Goal: Task Accomplishment & Management: Manage account settings

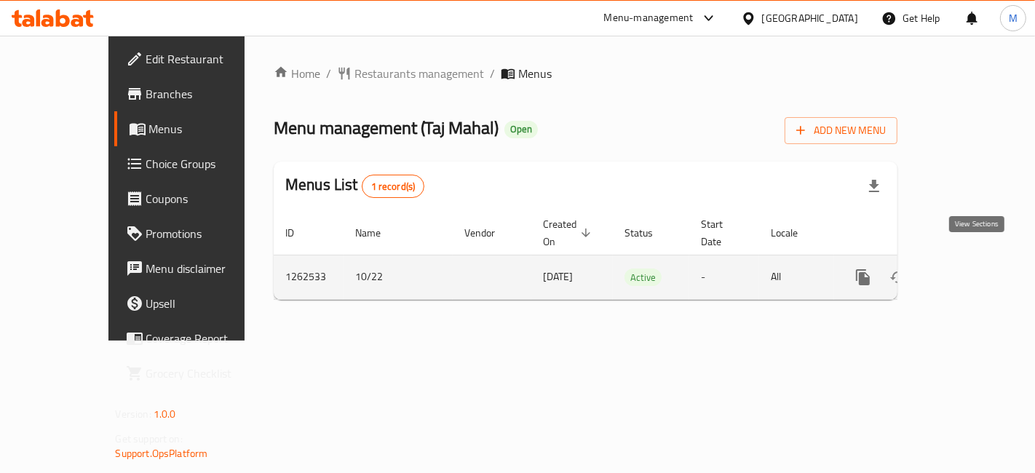
click at [977, 269] on icon "enhanced table" at bounding box center [968, 277] width 17 height 17
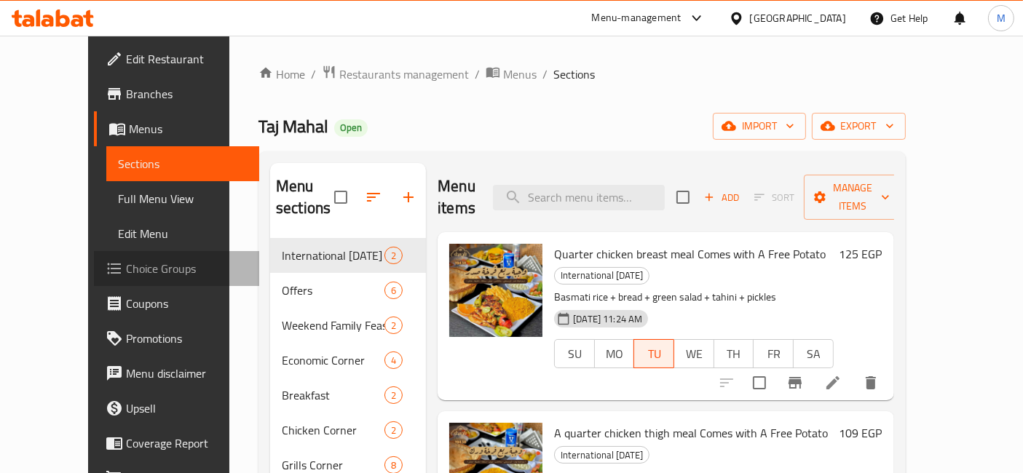
click at [126, 260] on span "Choice Groups" at bounding box center [187, 268] width 122 height 17
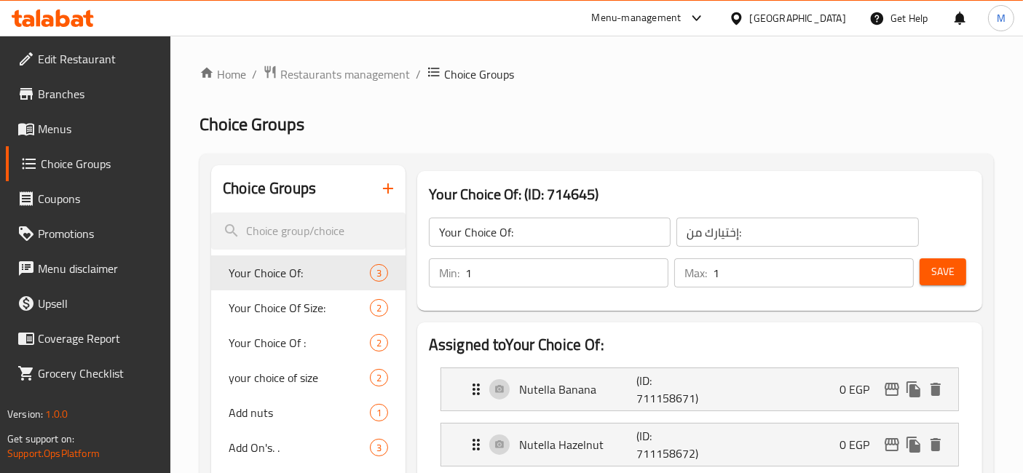
scroll to position [548, 0]
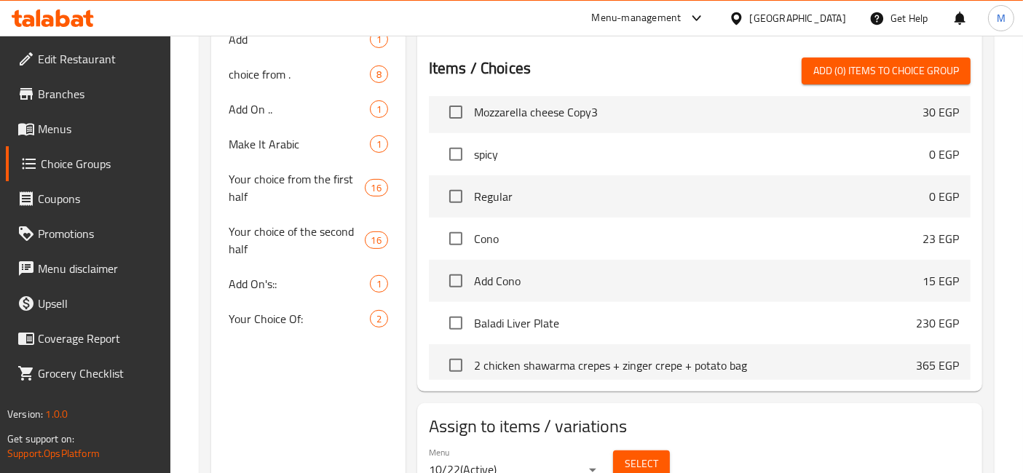
click at [603, 235] on span "Cono" at bounding box center [698, 238] width 449 height 17
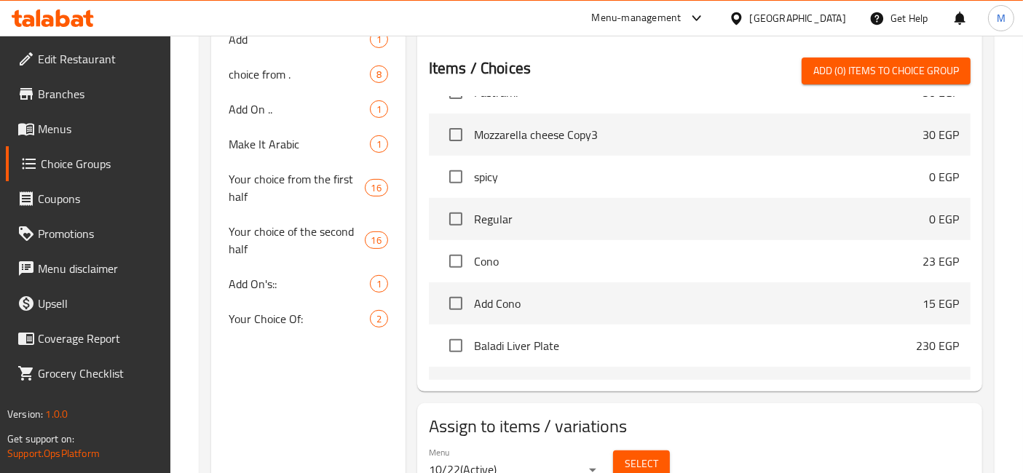
scroll to position [410, 0]
click at [777, 296] on span "Add Cono" at bounding box center [698, 304] width 449 height 17
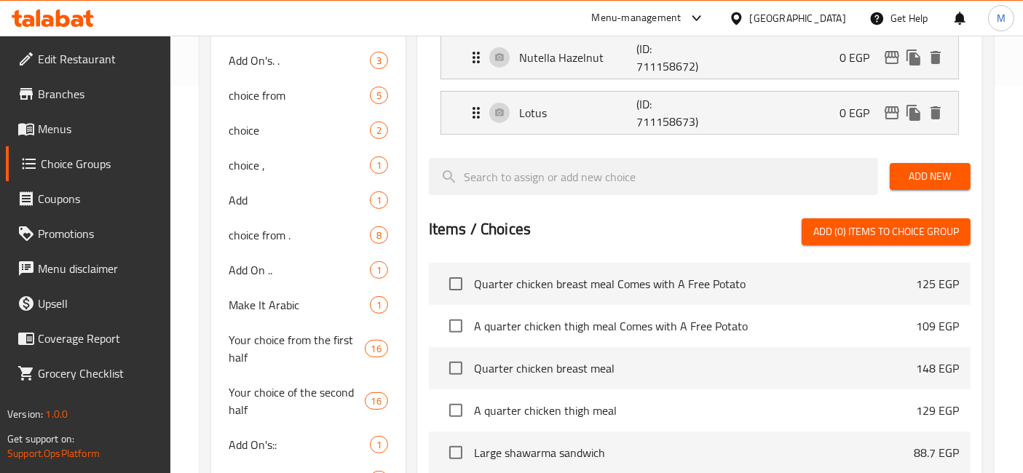
scroll to position [293, 0]
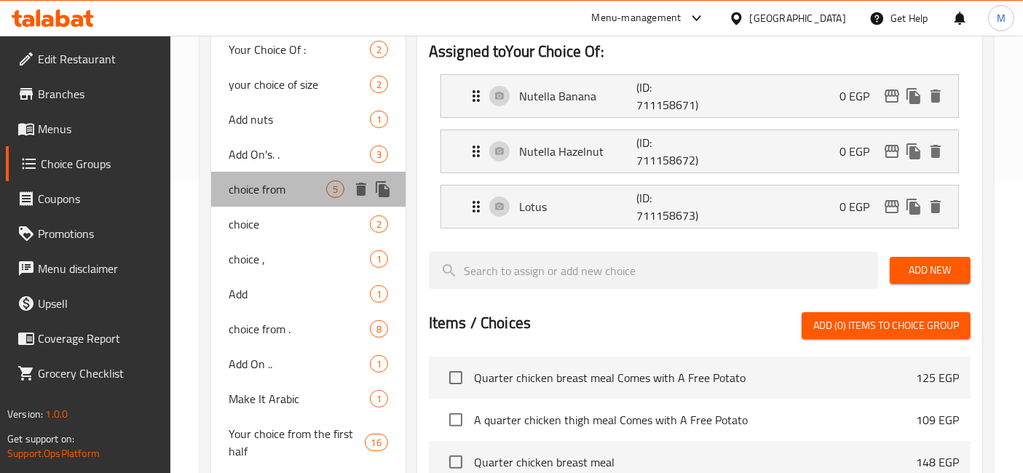
click at [268, 173] on div "choice from 5" at bounding box center [308, 189] width 194 height 35
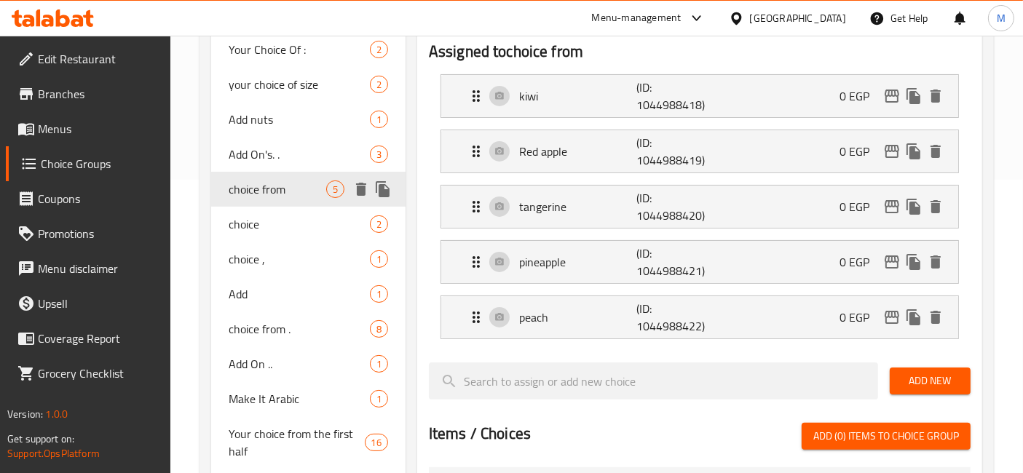
type input "choice from"
type input "اختيارك من"
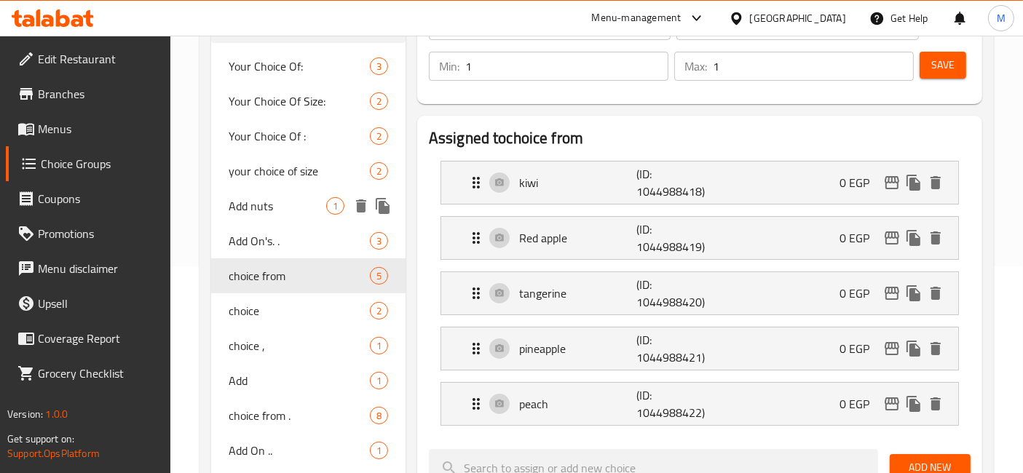
scroll to position [181, 0]
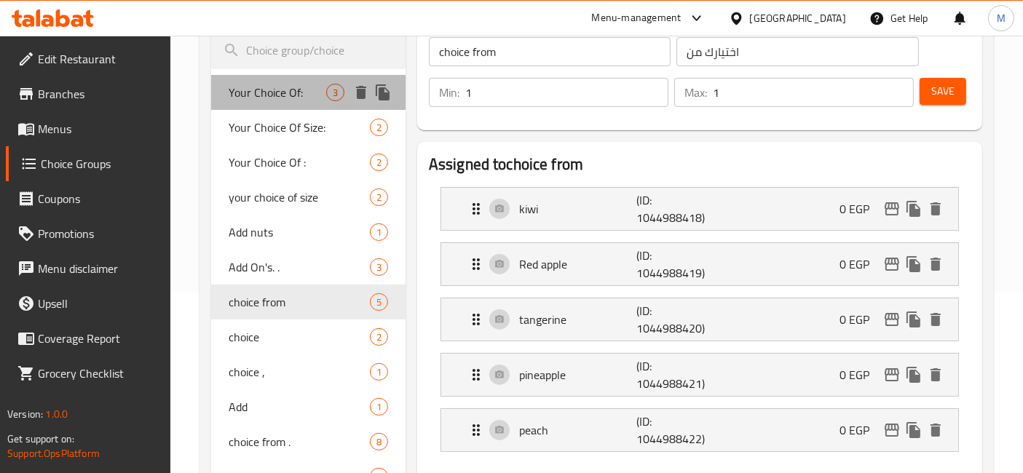
click at [301, 75] on div "Your Choice Of: 3" at bounding box center [308, 92] width 194 height 35
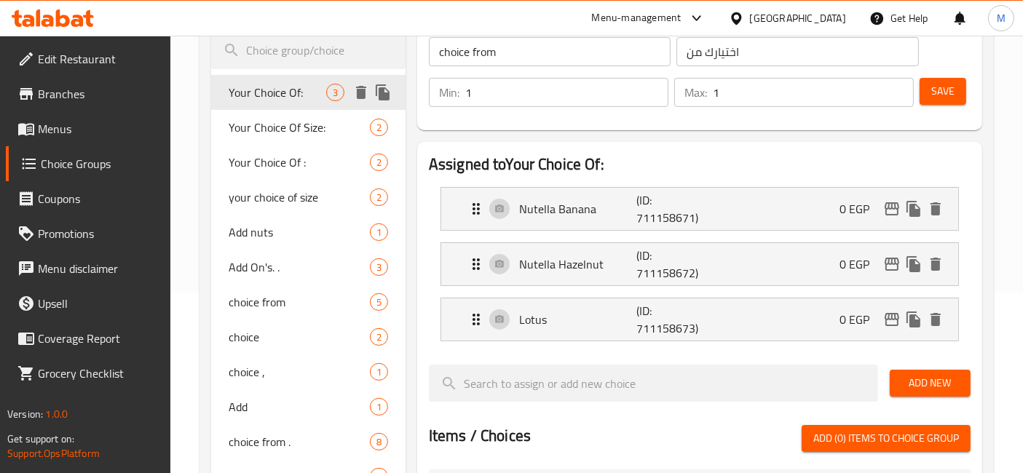
type input "Your Choice Of:"
type input "إختيارك من:"
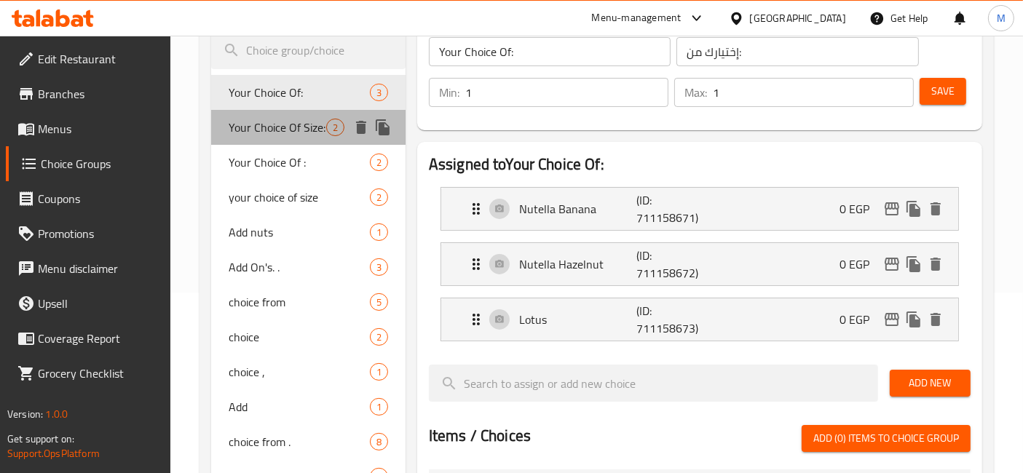
click at [297, 127] on span "Your Choice Of Size:" at bounding box center [278, 127] width 98 height 17
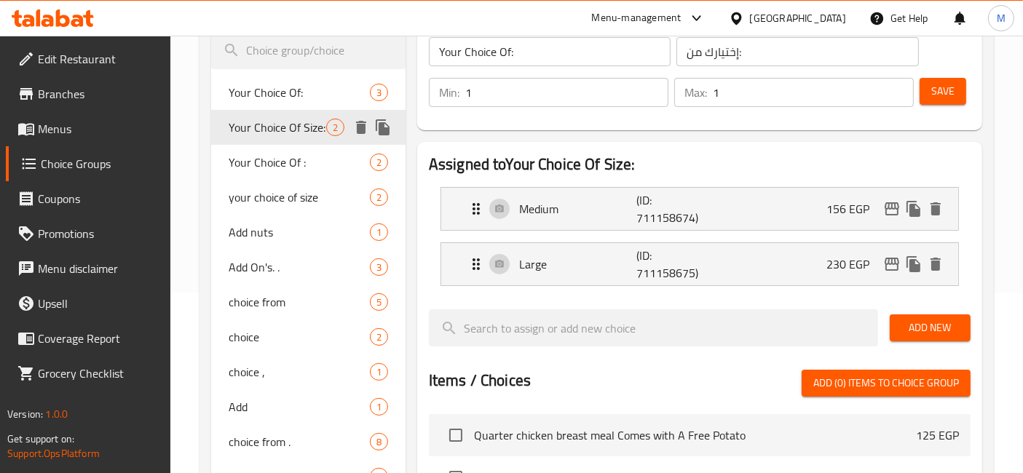
type input "Your Choice Of Size:"
type input "إختيارك من الحجم:"
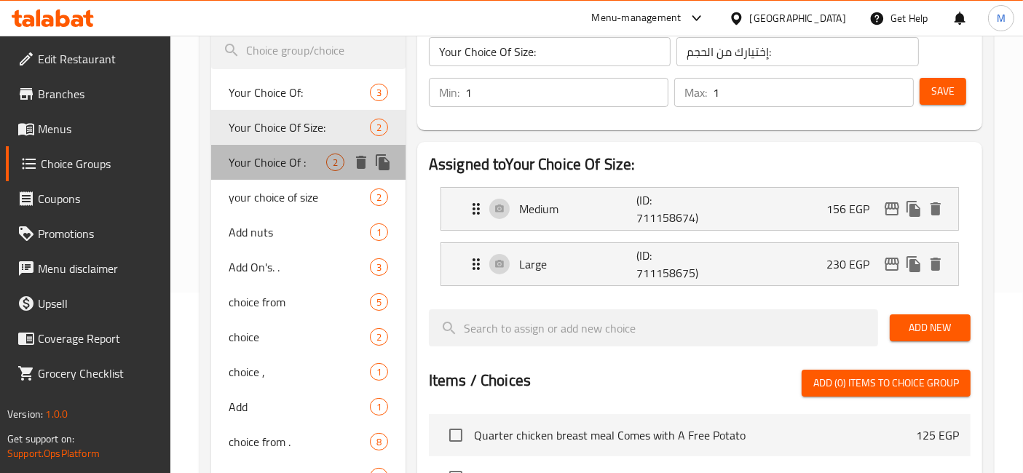
click at [297, 167] on span "Your Choice Of :" at bounding box center [278, 162] width 98 height 17
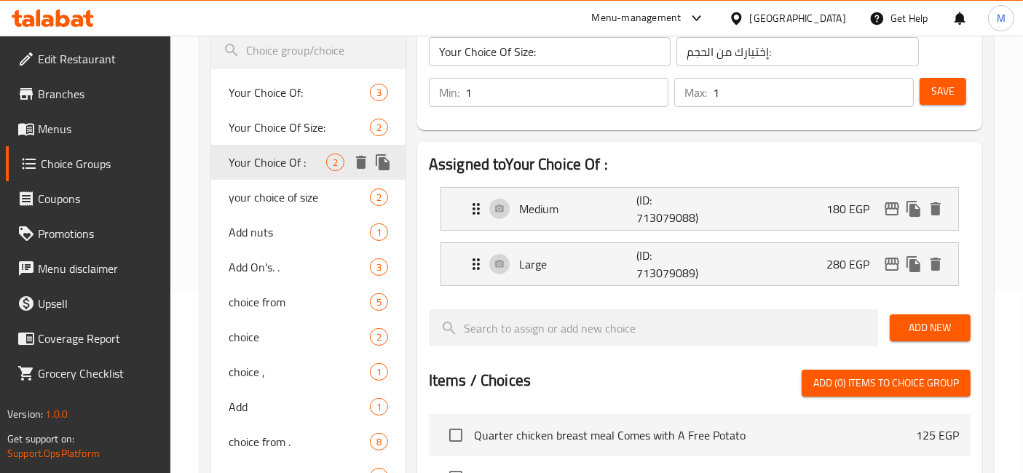
type input "Your Choice Of :"
type input "إختيارك من:"
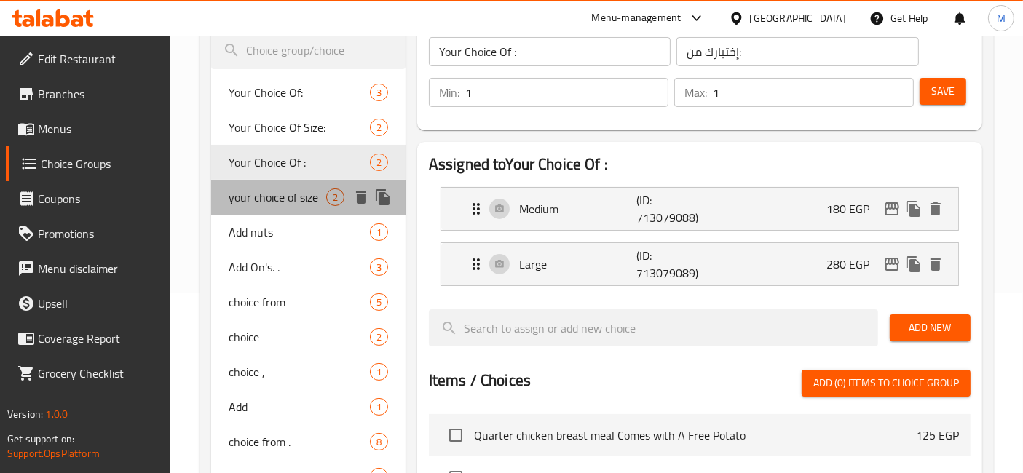
click at [295, 209] on div "your choice of size 2" at bounding box center [308, 197] width 194 height 35
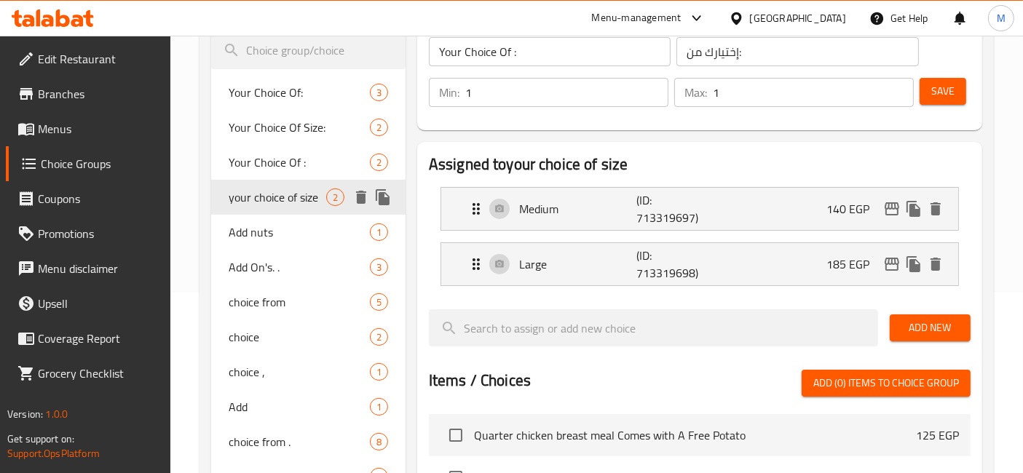
type input "your choice of size"
type input "إختيارك من الحجم"
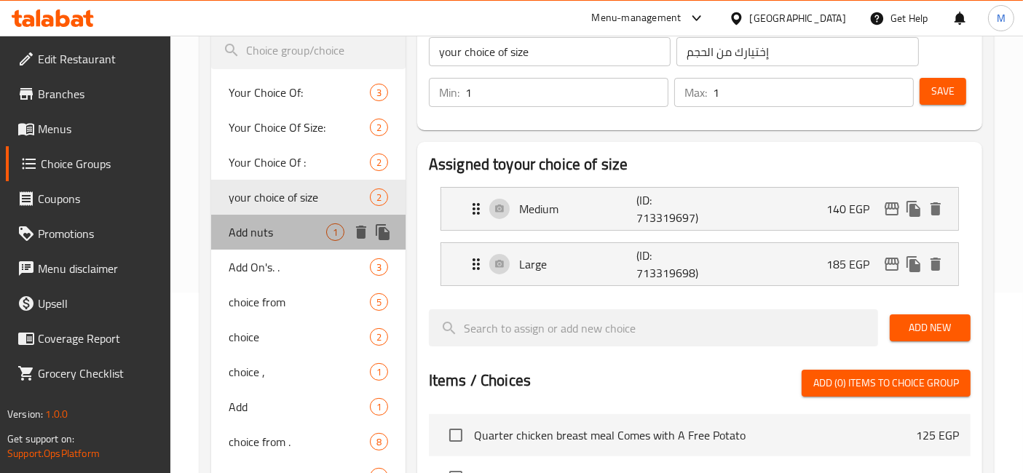
click at [294, 237] on span "Add nuts" at bounding box center [278, 232] width 98 height 17
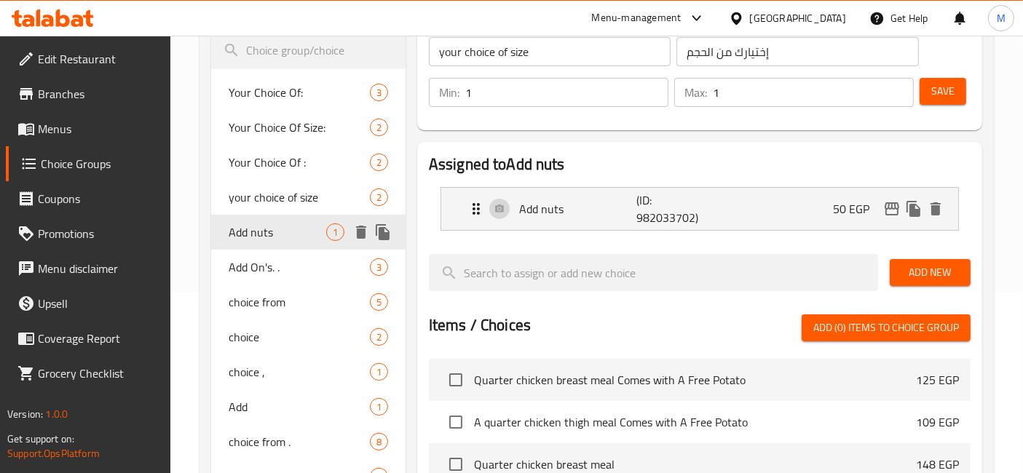
type input "Add nuts"
type input "اضافة مكسرت"
type input "0"
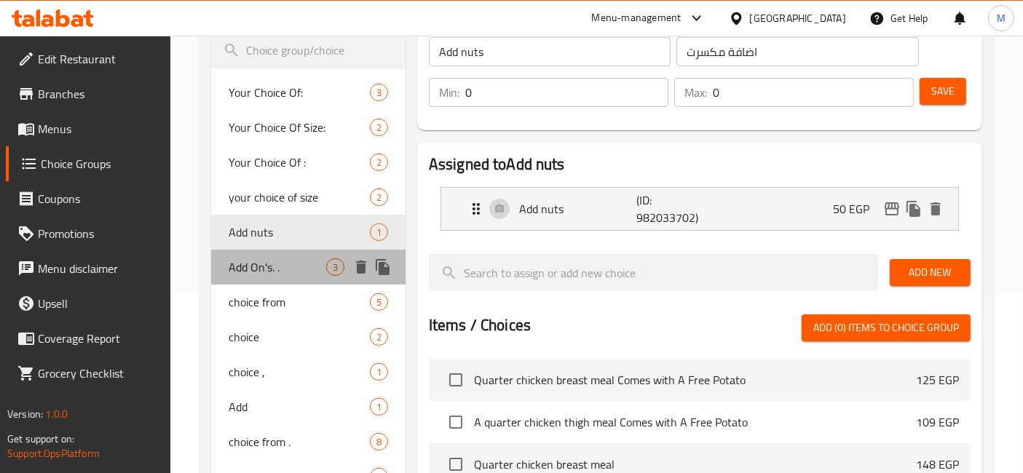
click at [292, 256] on div "Add On's. . 3" at bounding box center [308, 267] width 194 height 35
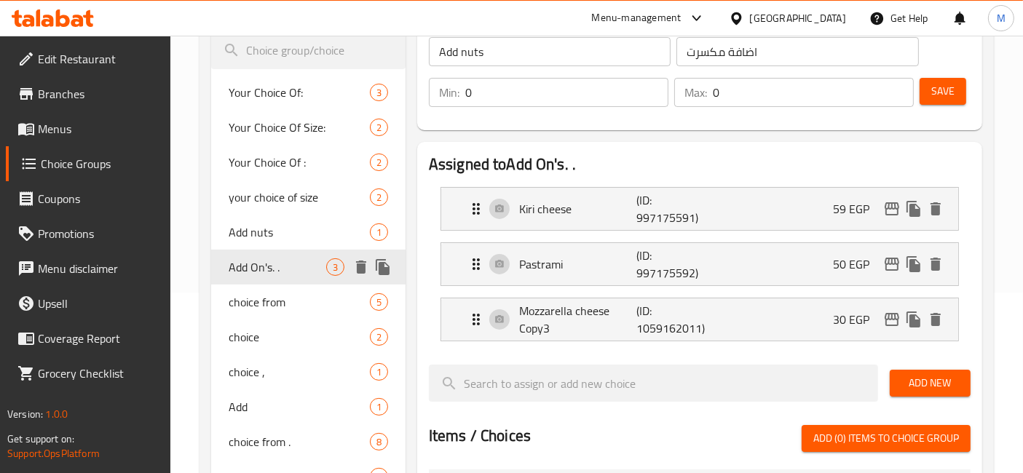
type input "Add On's. ."
type input "اضافات"
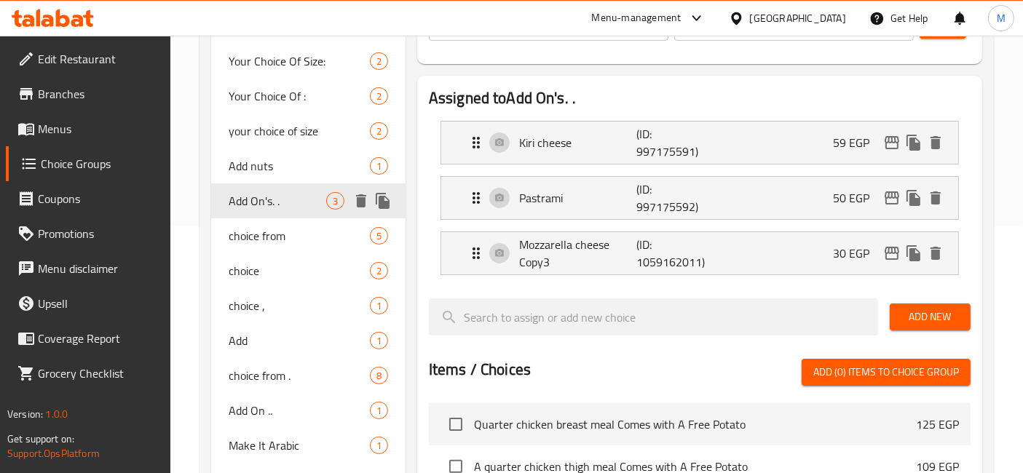
scroll to position [248, 0]
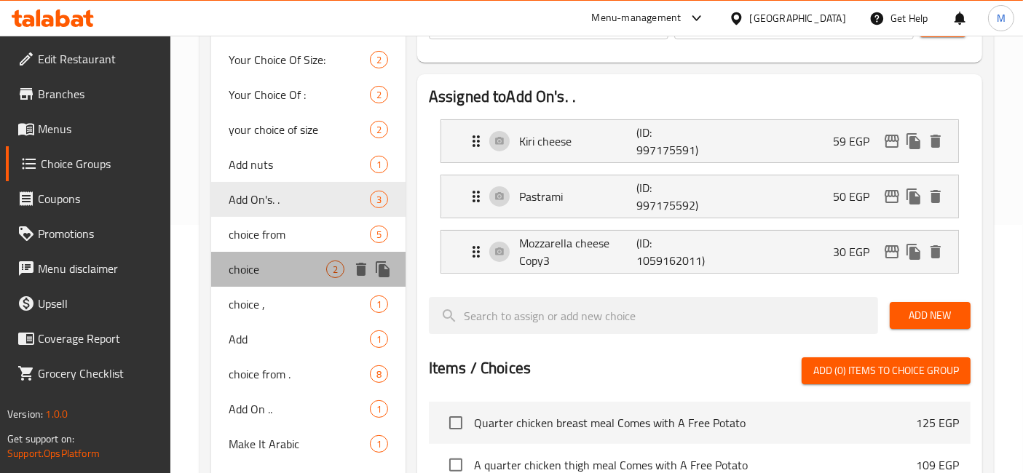
click at [292, 256] on div "choice 2" at bounding box center [308, 269] width 194 height 35
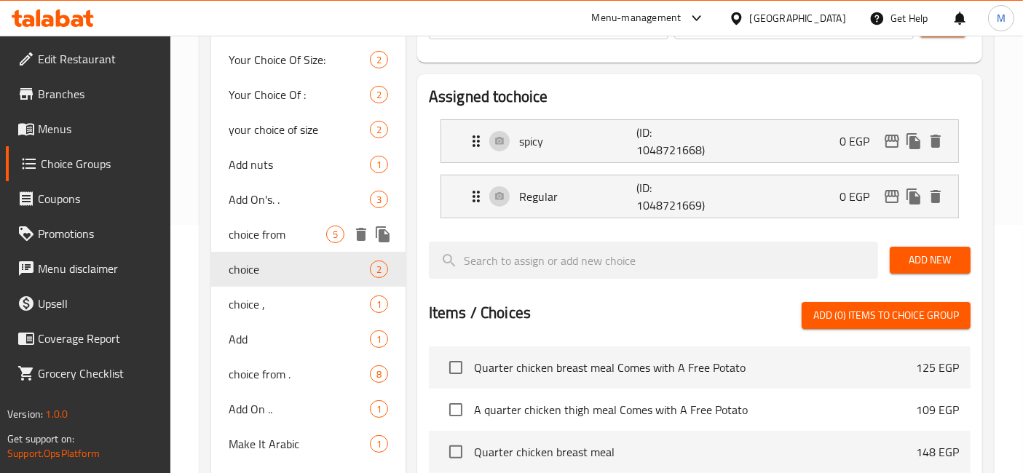
type input "choice"
type input "اختيارك"
type input "1"
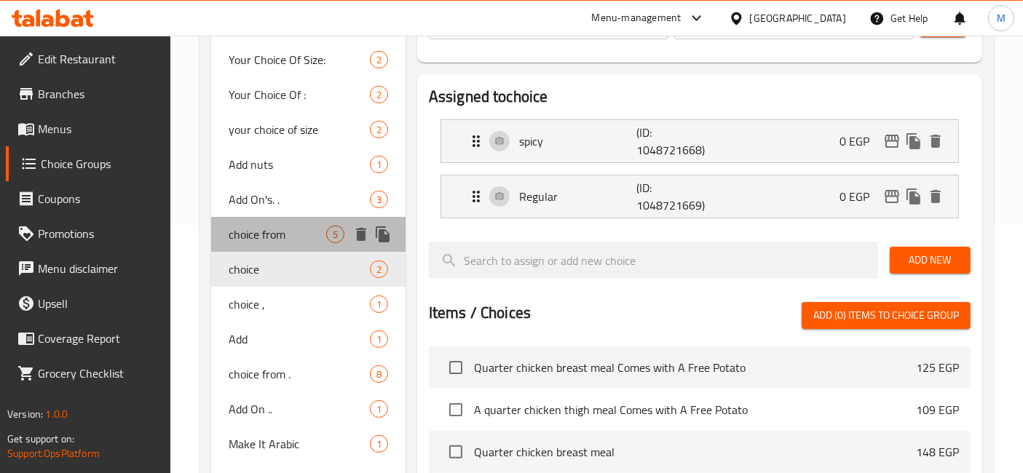
click at [290, 239] on span "choice from" at bounding box center [278, 234] width 98 height 17
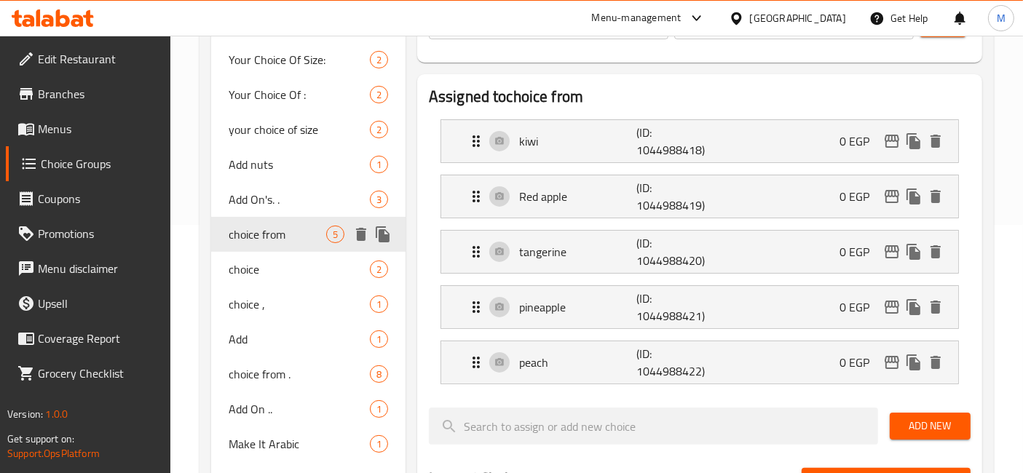
type input "choice from"
type input "اختيارك من"
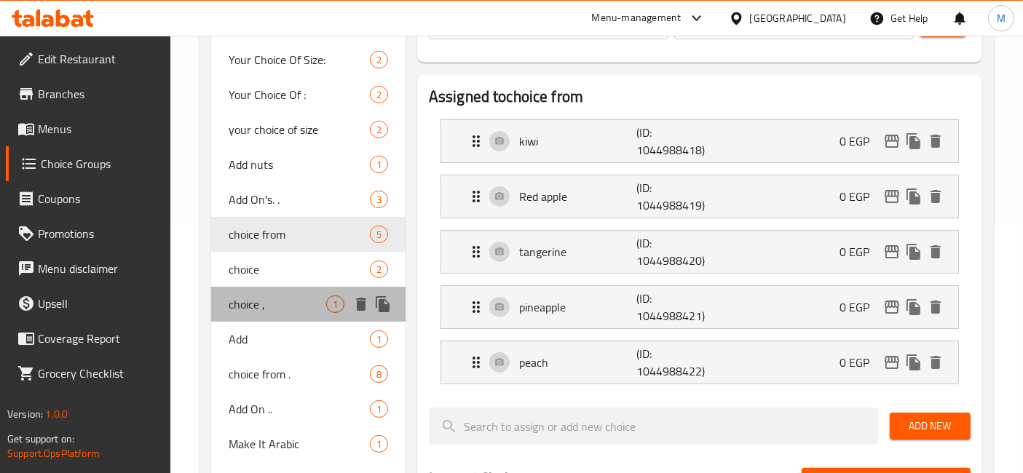
click at [266, 299] on span "choice ," at bounding box center [278, 304] width 98 height 17
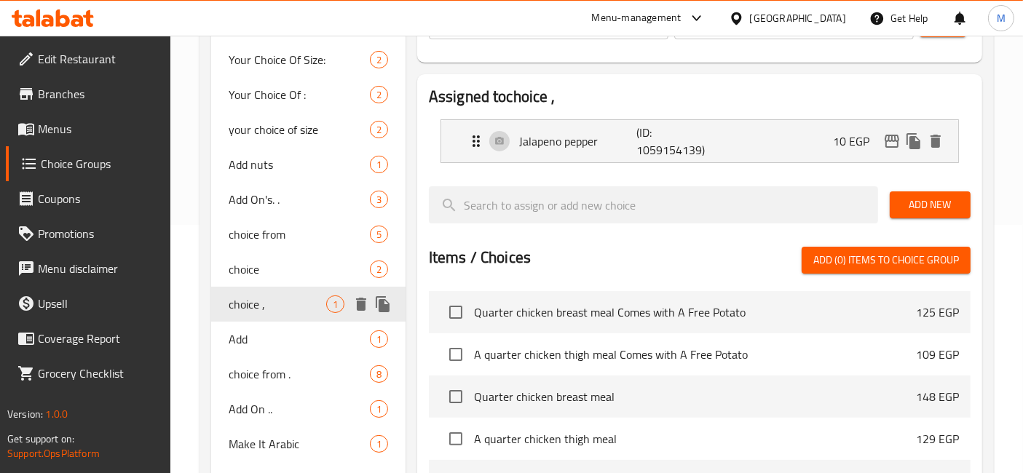
type input "choice ,"
type input "اختيارك"
type input "0"
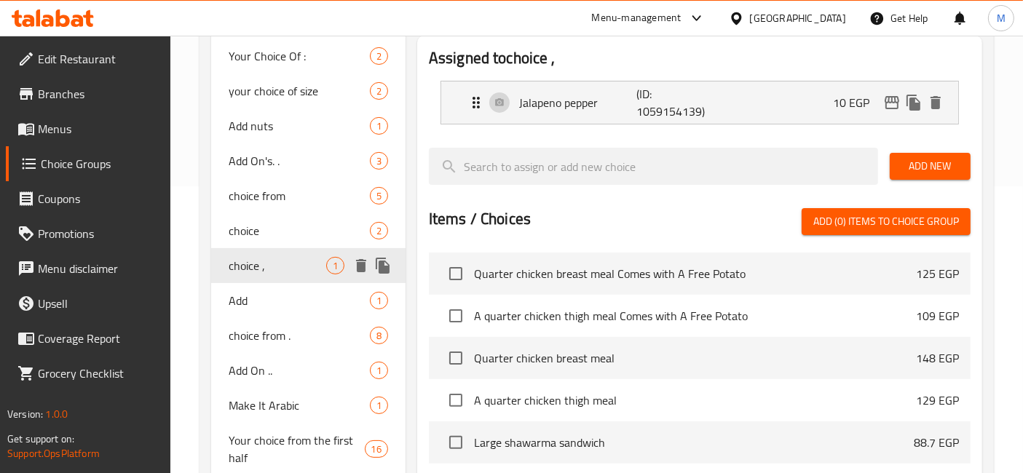
scroll to position [305, 0]
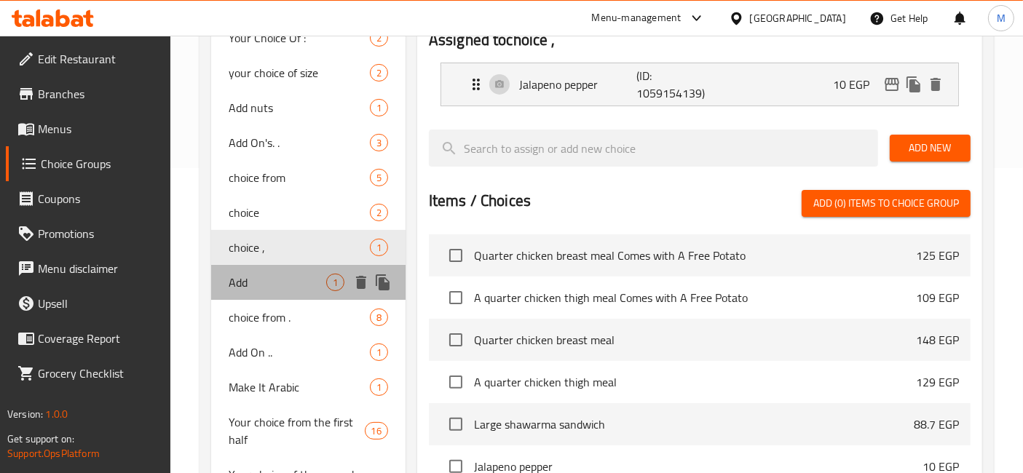
click at [266, 299] on div "Add 1" at bounding box center [308, 282] width 194 height 35
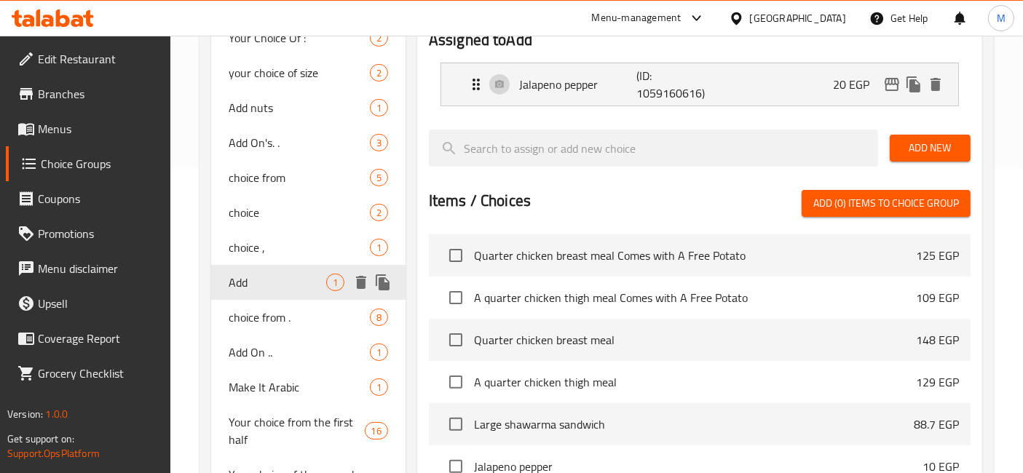
type input "Add"
type input "اضافات"
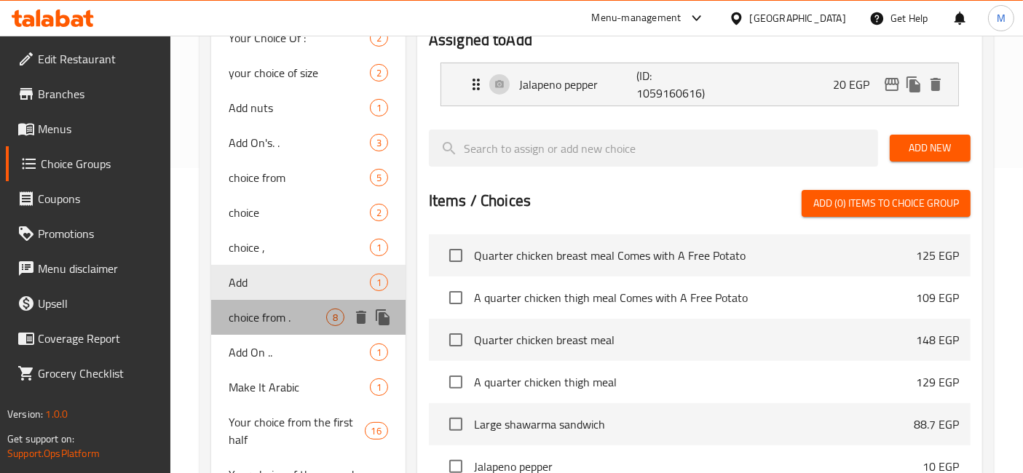
click at [266, 325] on span "choice from ." at bounding box center [278, 317] width 98 height 17
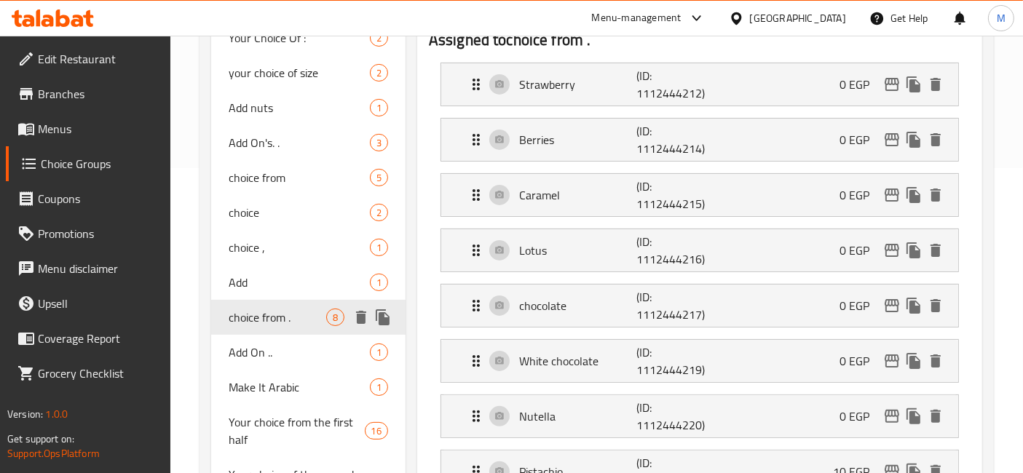
type input "choice from ."
type input "اختيارك من ."
type input "1"
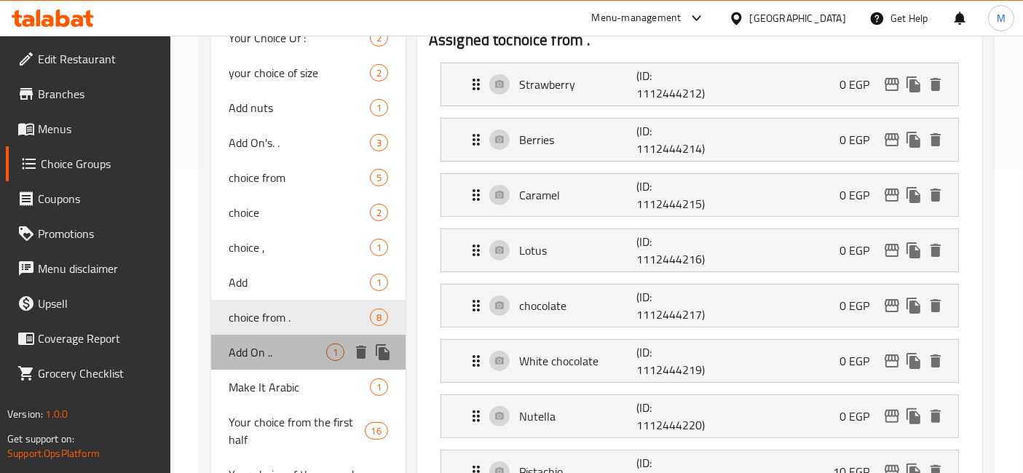
click at [255, 366] on div "Add On .. 1" at bounding box center [308, 352] width 194 height 35
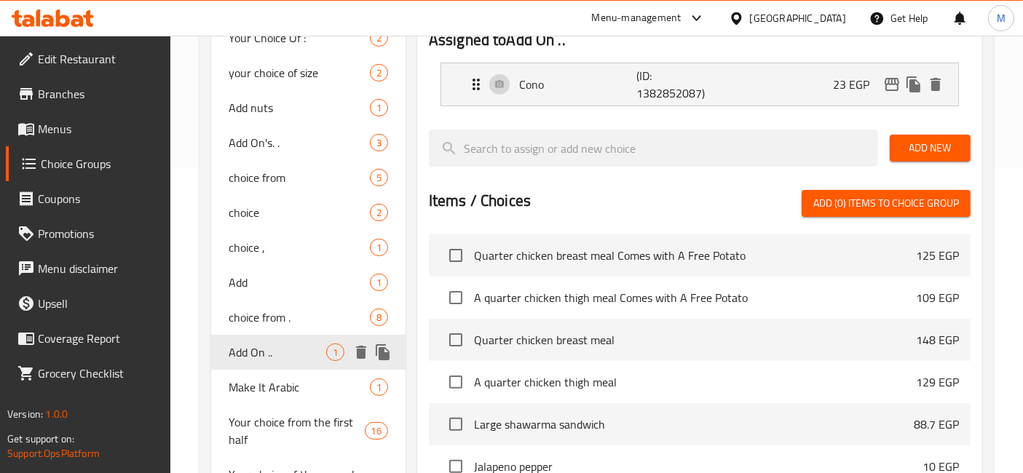
type input "Add On .."
type input "اضافة"
type input "0"
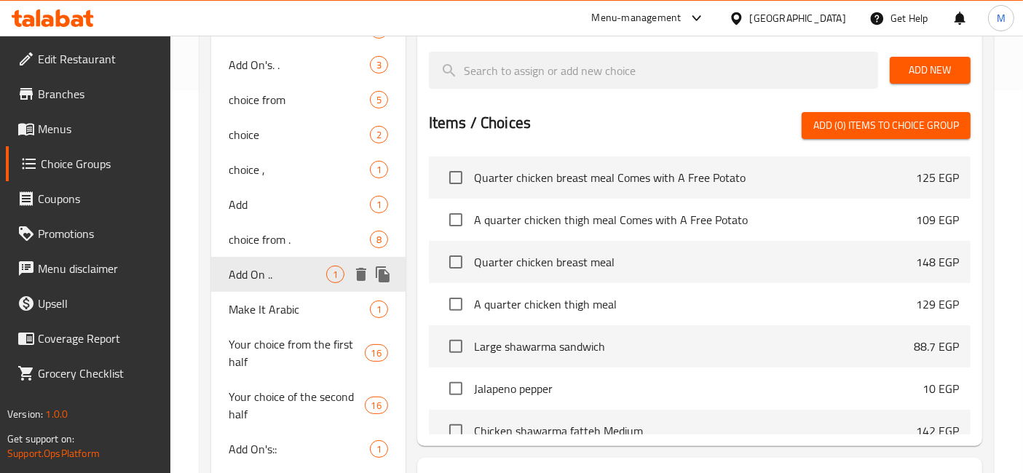
scroll to position [387, 0]
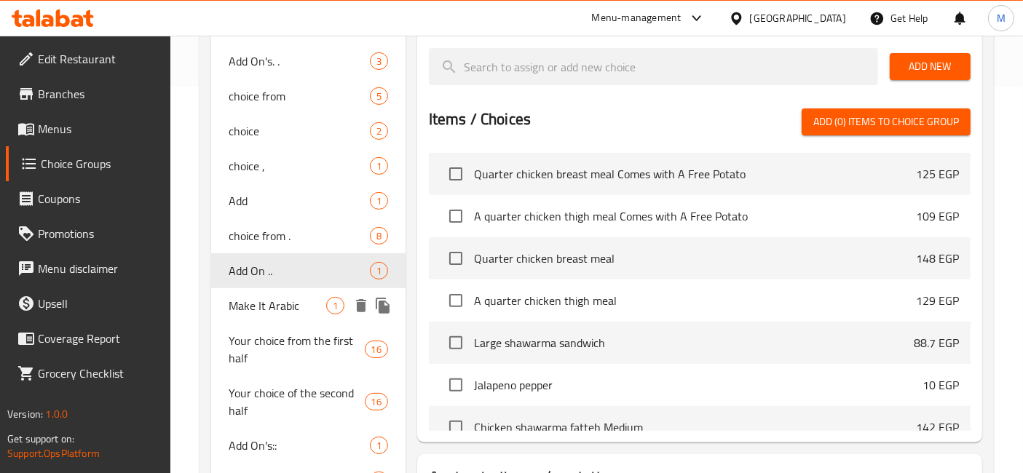
click at [258, 299] on span "Make It Arabic" at bounding box center [278, 305] width 98 height 17
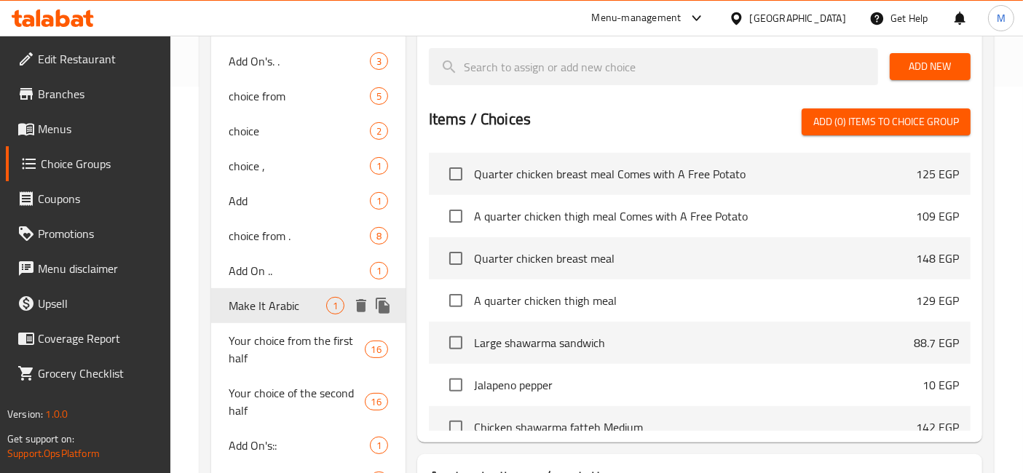
type input "Make It Arabic"
type input "خليها عربي"
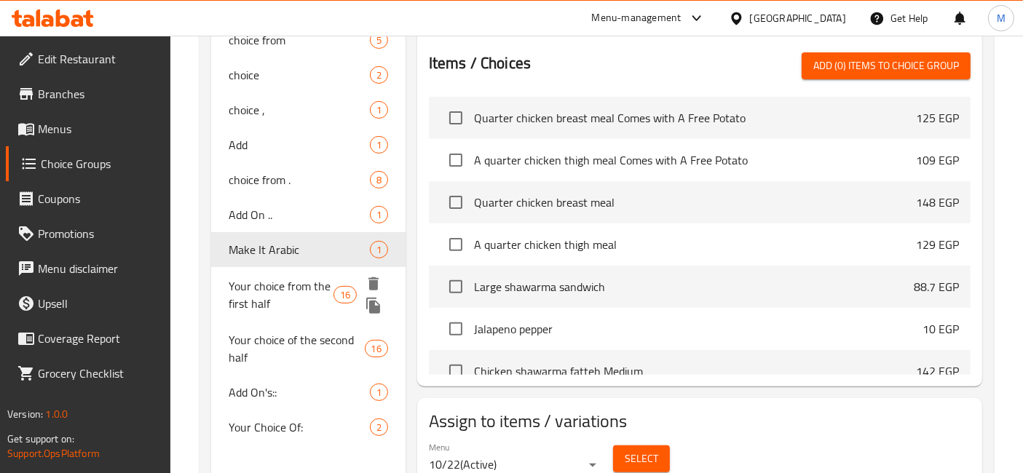
scroll to position [504, 0]
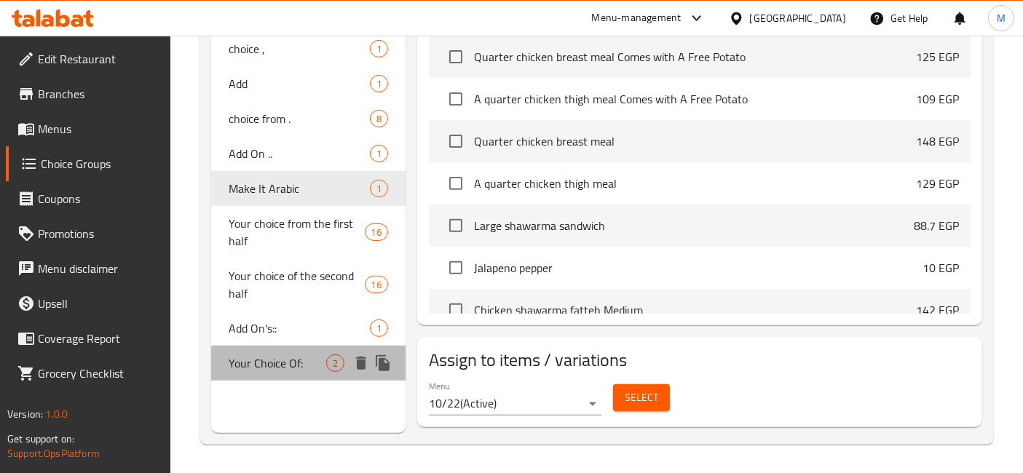
click at [278, 368] on span "Your Choice Of:" at bounding box center [278, 363] width 98 height 17
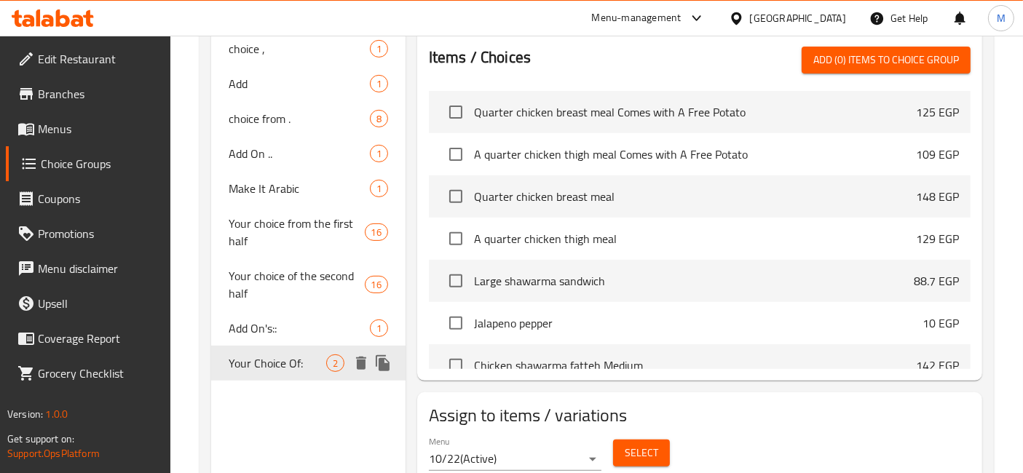
type input "Your Choice Of:"
type input "إختيارك من:"
type input "1"
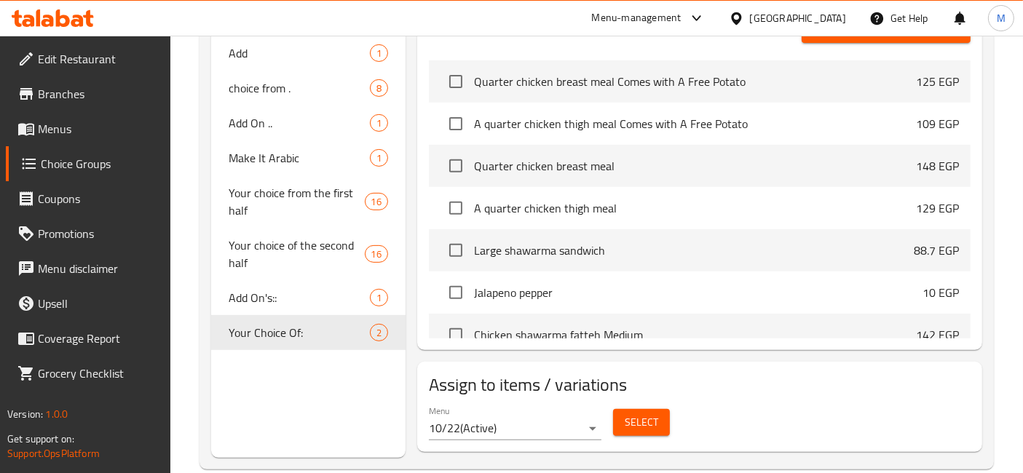
scroll to position [557, 0]
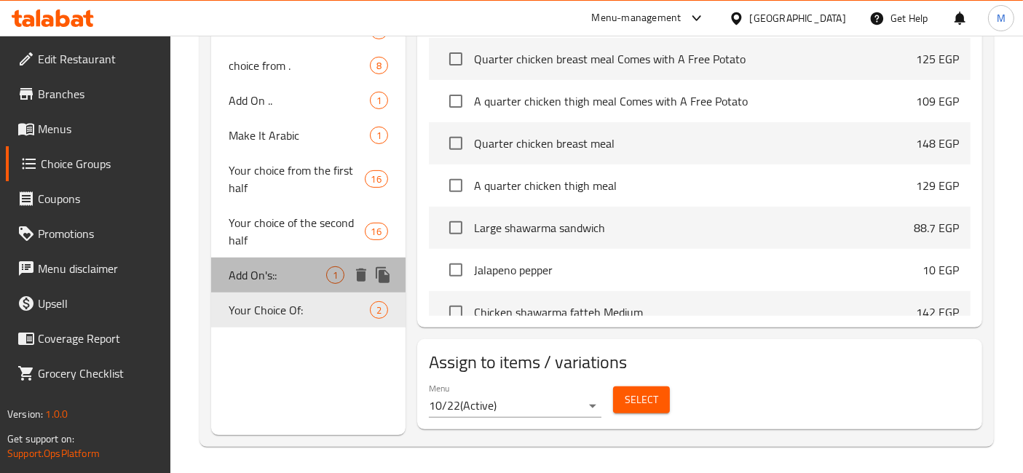
click at [283, 282] on span "Add On's::" at bounding box center [278, 274] width 98 height 17
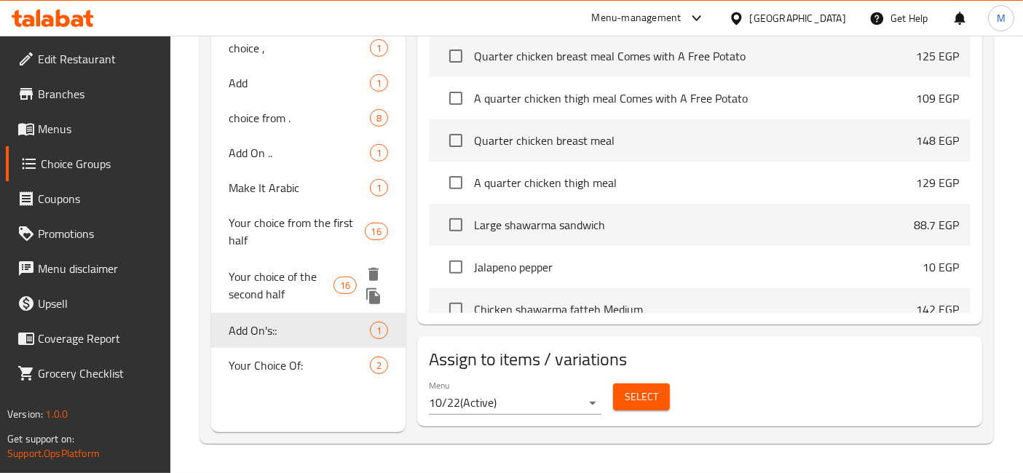
type input "Add On's::"
type input "إضافات::"
type input "0"
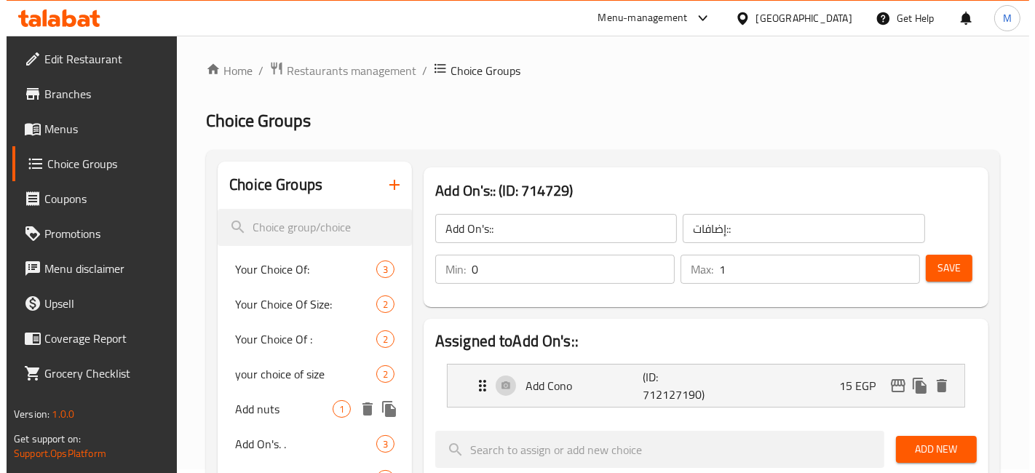
scroll to position [0, 0]
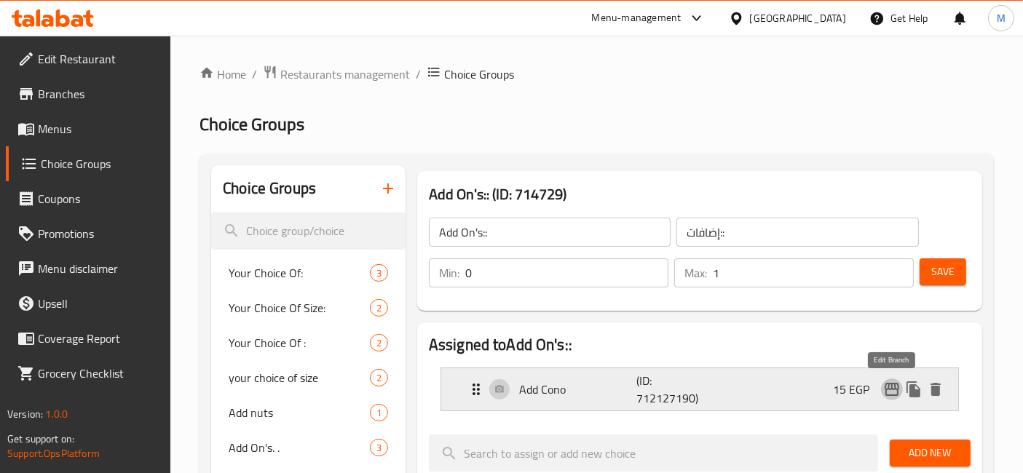
click at [890, 387] on icon "edit" at bounding box center [891, 389] width 17 height 17
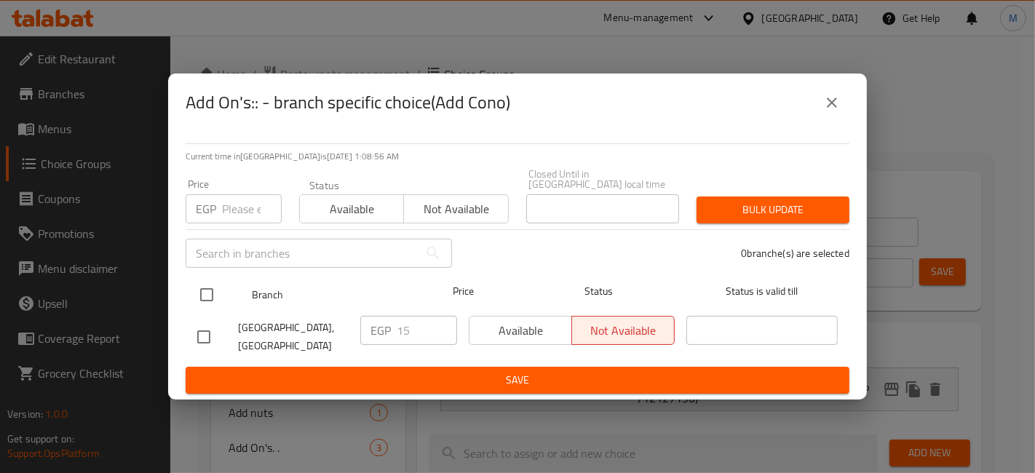
click at [214, 294] on input "checkbox" at bounding box center [206, 295] width 31 height 31
checkbox input "true"
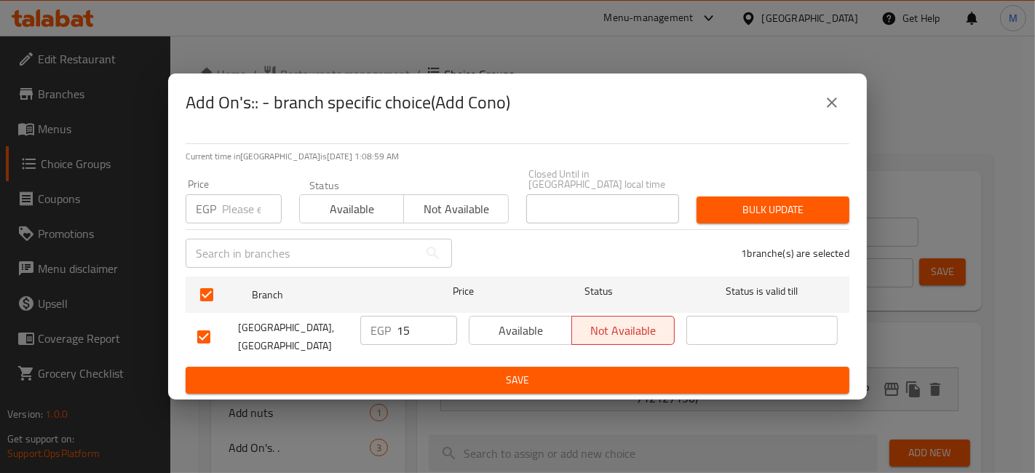
click at [229, 212] on input "number" at bounding box center [252, 208] width 60 height 29
type input "20"
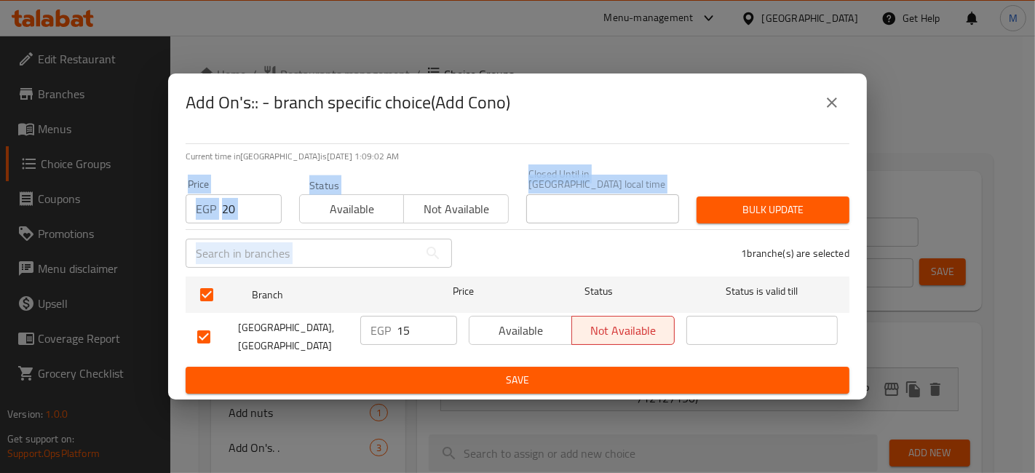
drag, startPoint x: 733, startPoint y: 234, endPoint x: 741, endPoint y: 202, distance: 33.7
click at [741, 202] on div "Current time in [GEOGRAPHIC_DATA] is [DATE] 1:09:02 AM Price EGP 20 Price Statu…" at bounding box center [517, 266] width 699 height 268
click at [741, 202] on span "Bulk update" at bounding box center [773, 210] width 130 height 18
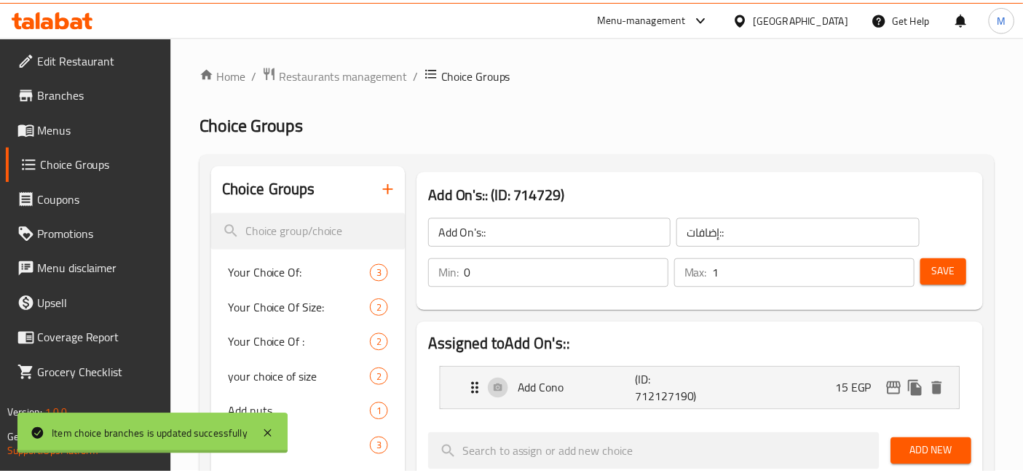
scroll to position [504, 0]
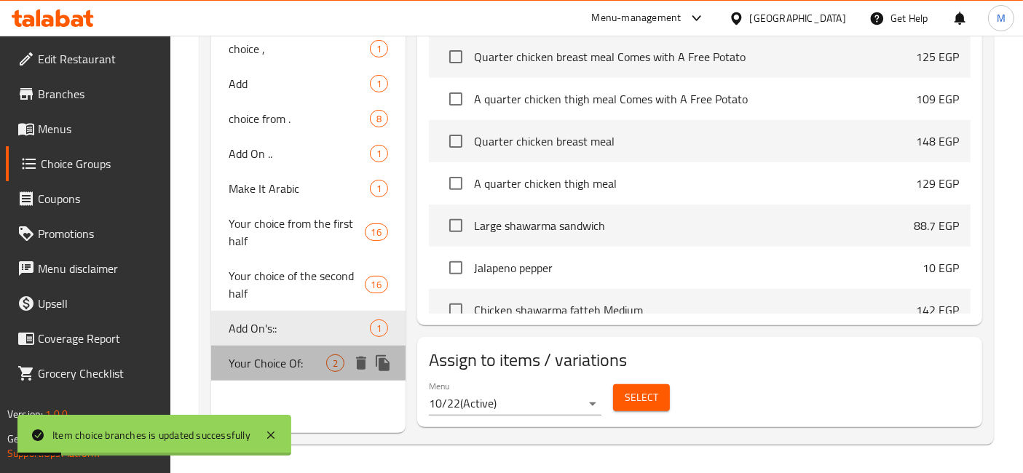
click at [295, 346] on div "Your Choice Of: 2" at bounding box center [308, 363] width 194 height 35
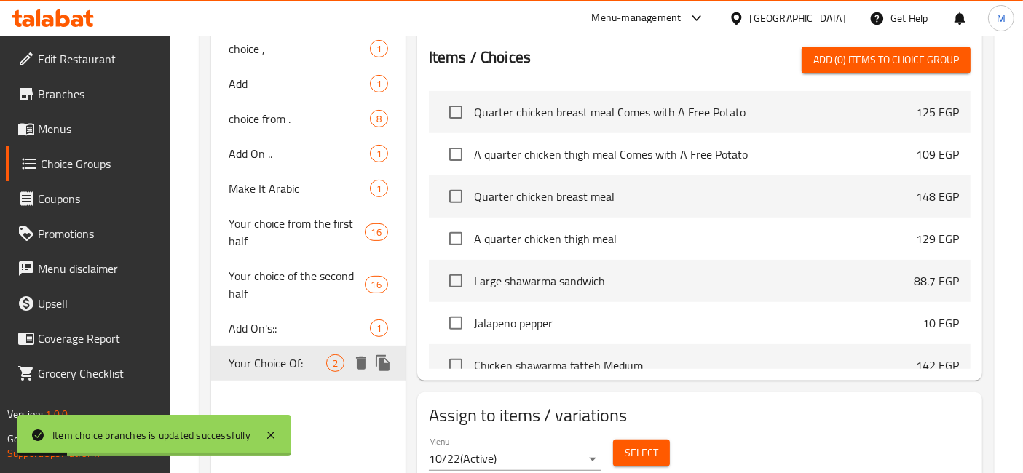
type input "Your Choice Of:"
type input "إختيارك من:"
type input "1"
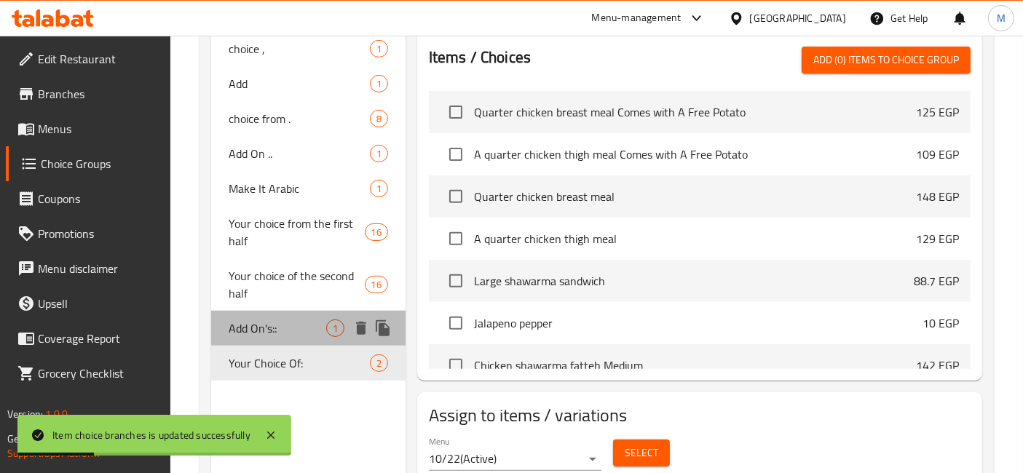
click at [297, 320] on span "Add On's::" at bounding box center [278, 328] width 98 height 17
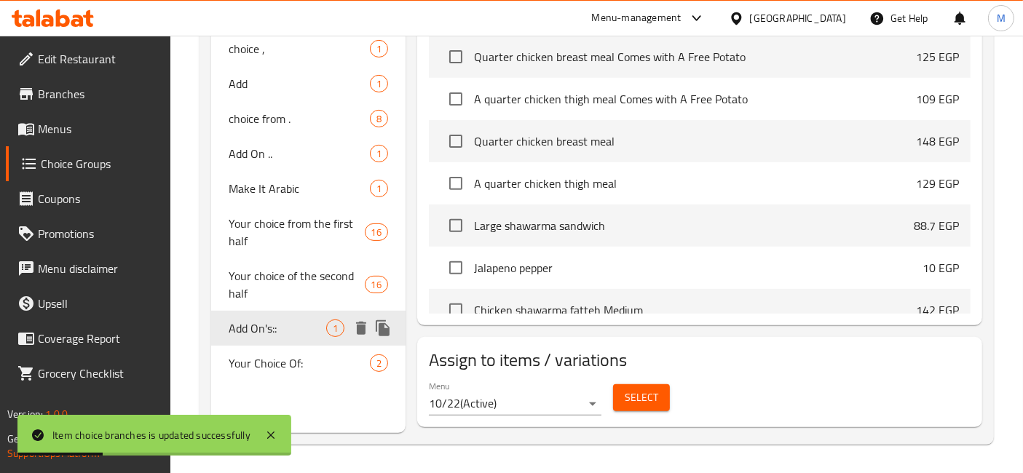
type input "Add On's::"
type input "إضافات::"
type input "0"
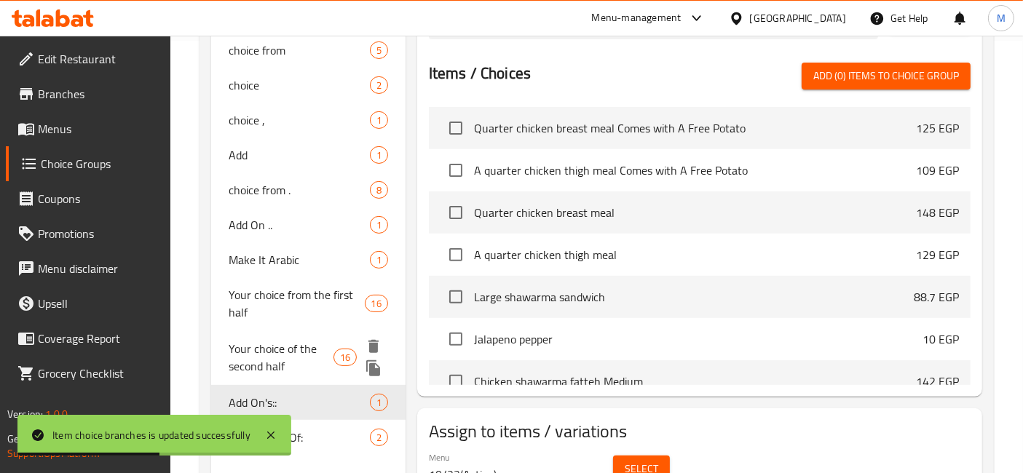
scroll to position [463, 0]
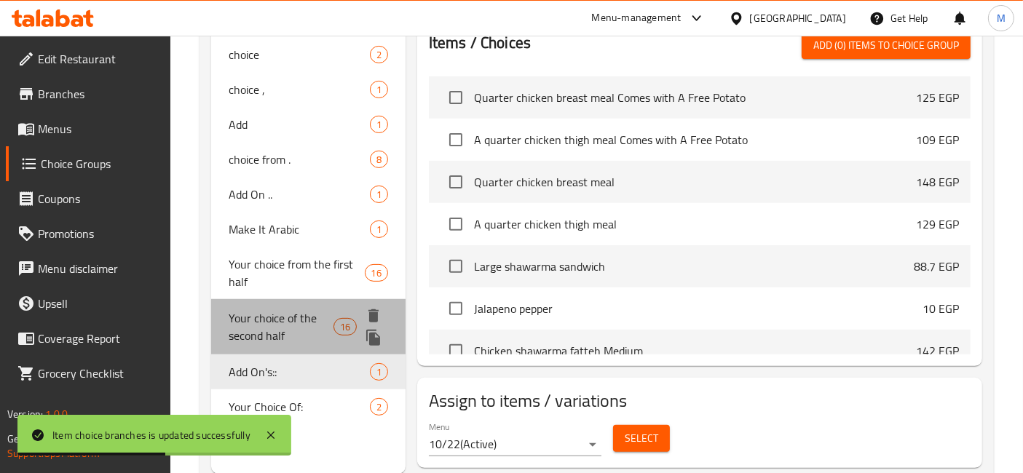
click at [312, 351] on div "Your choice of the second half 16" at bounding box center [308, 326] width 194 height 55
type input "Your choice of the second half"
type input "اختيارك من النصف الثاني"
type input "1"
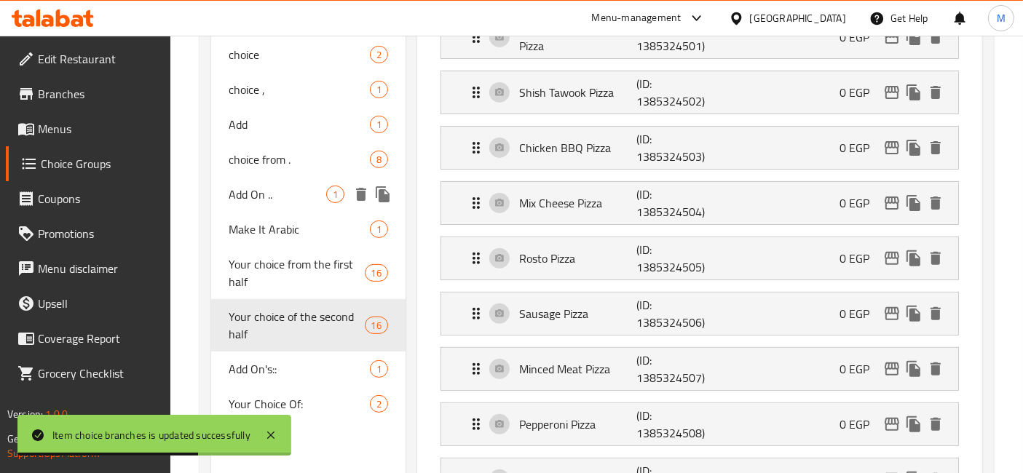
click at [288, 197] on span "Add On .." at bounding box center [278, 194] width 98 height 17
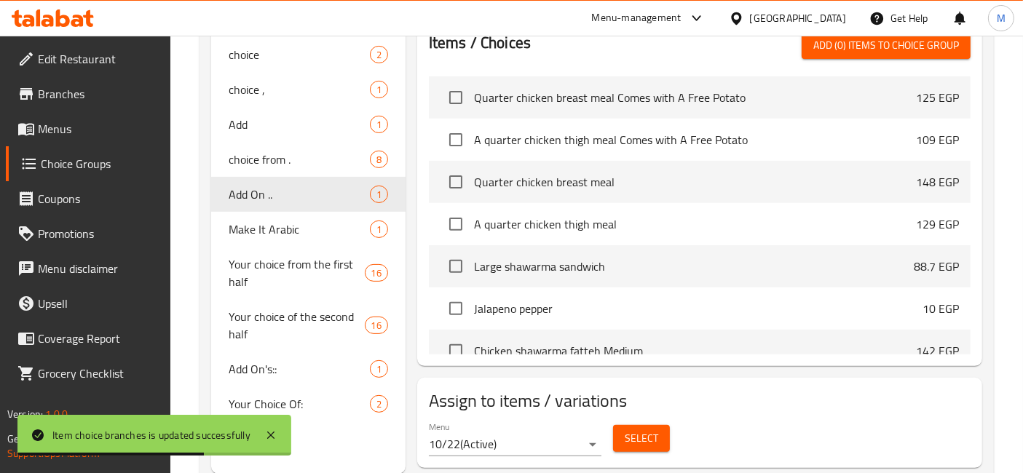
type input "Add On .."
type input "اضافة"
type input "0"
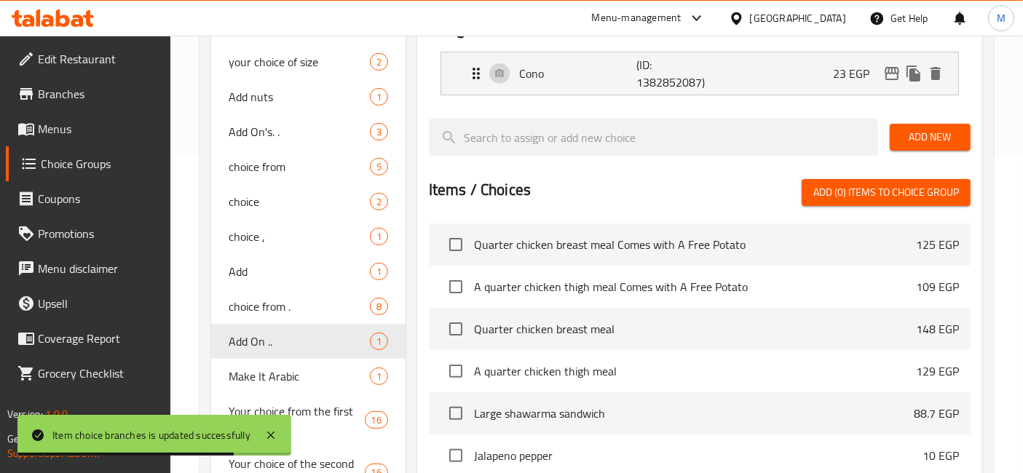
scroll to position [317, 0]
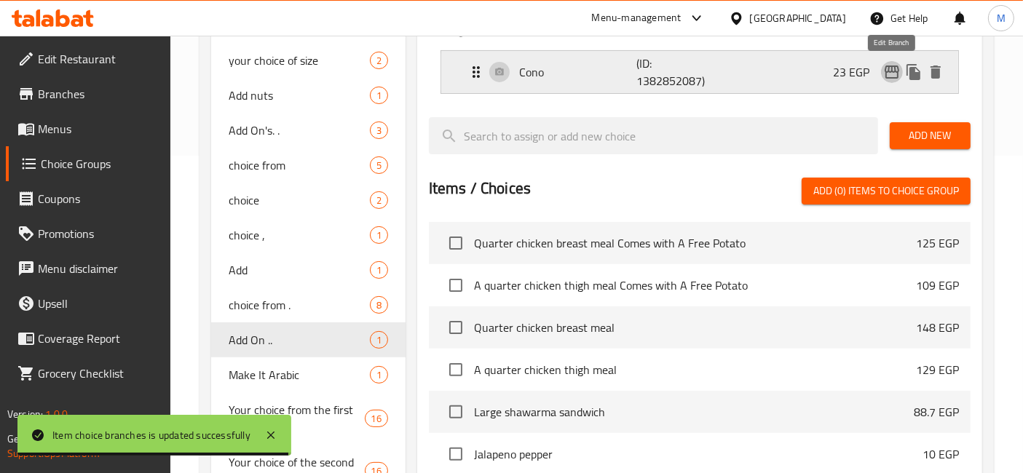
click at [895, 73] on icon "edit" at bounding box center [891, 71] width 17 height 17
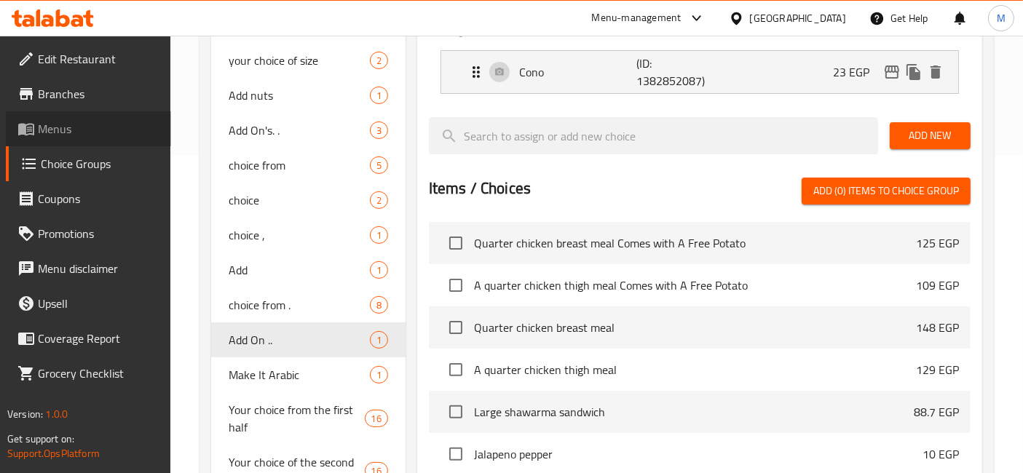
click at [64, 125] on span "Menus" at bounding box center [99, 128] width 122 height 17
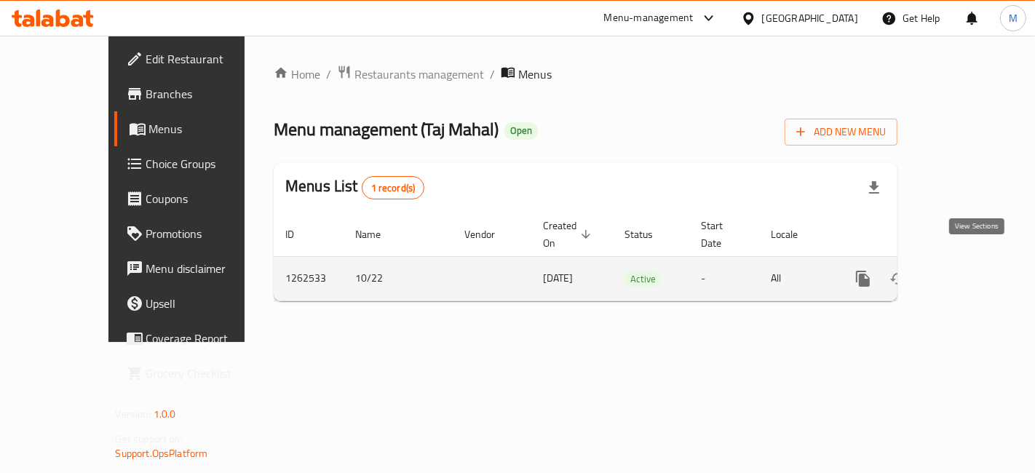
click at [977, 270] on icon "enhanced table" at bounding box center [968, 278] width 17 height 17
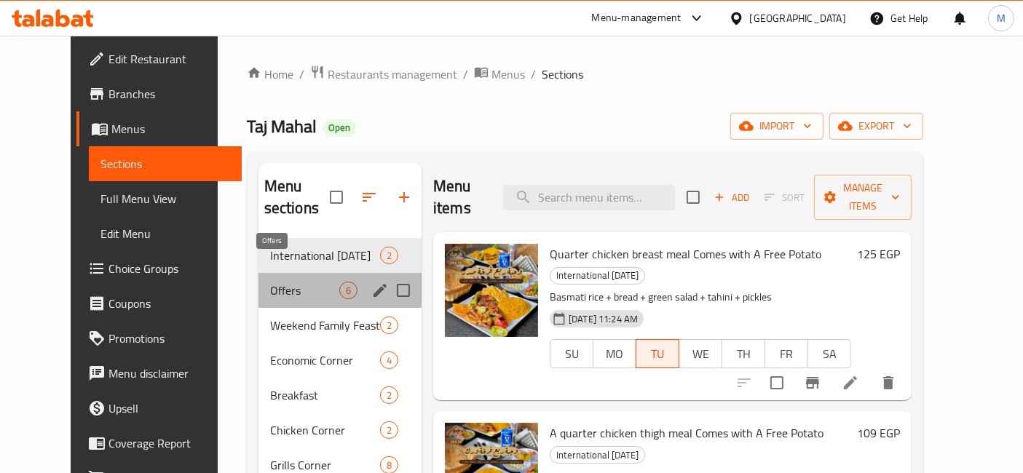
click at [298, 282] on span "Offers" at bounding box center [304, 290] width 69 height 17
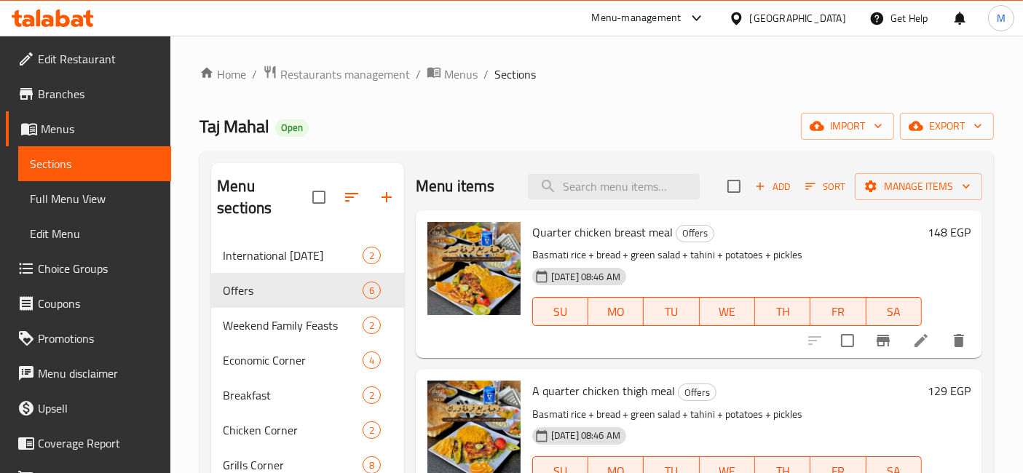
click at [786, 387] on h6 "A quarter chicken thigh meal Offers" at bounding box center [727, 391] width 390 height 20
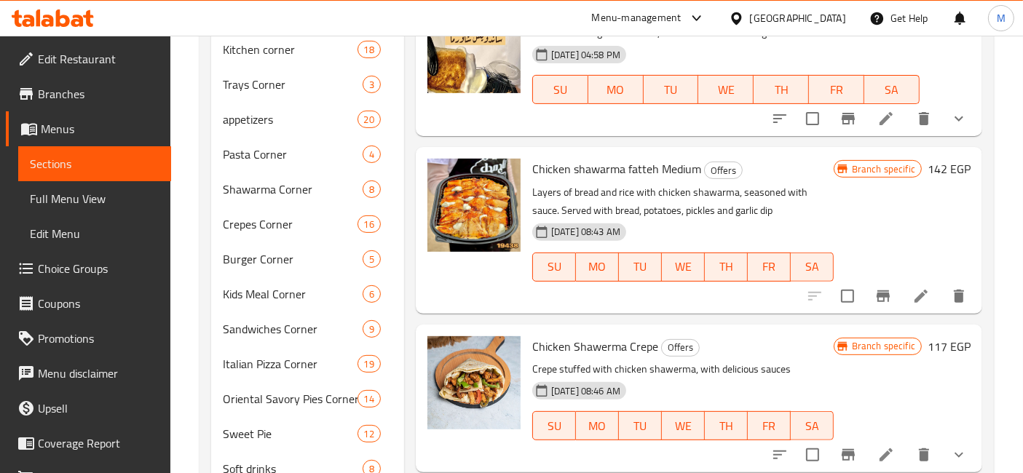
scroll to position [522, 0]
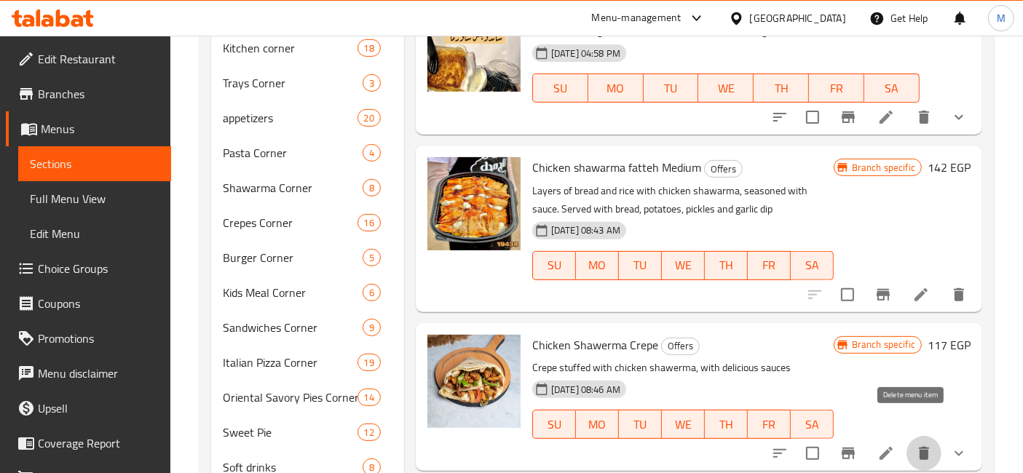
click at [906, 436] on button "delete" at bounding box center [923, 453] width 35 height 35
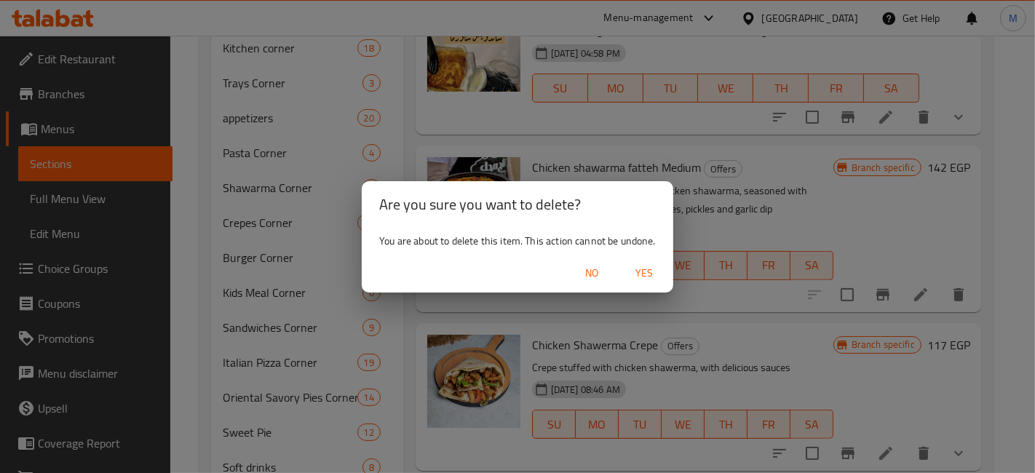
click at [634, 262] on button "Yes" at bounding box center [644, 273] width 47 height 27
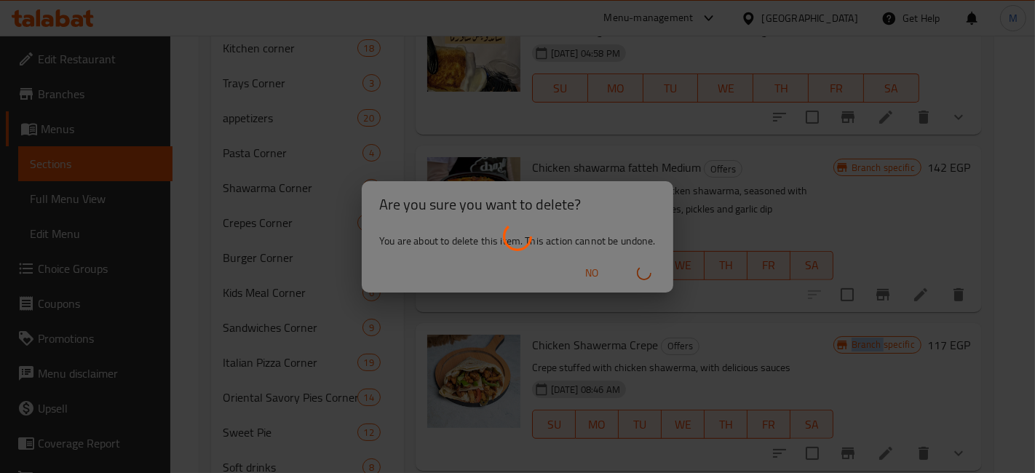
click at [634, 262] on div at bounding box center [517, 236] width 1035 height 473
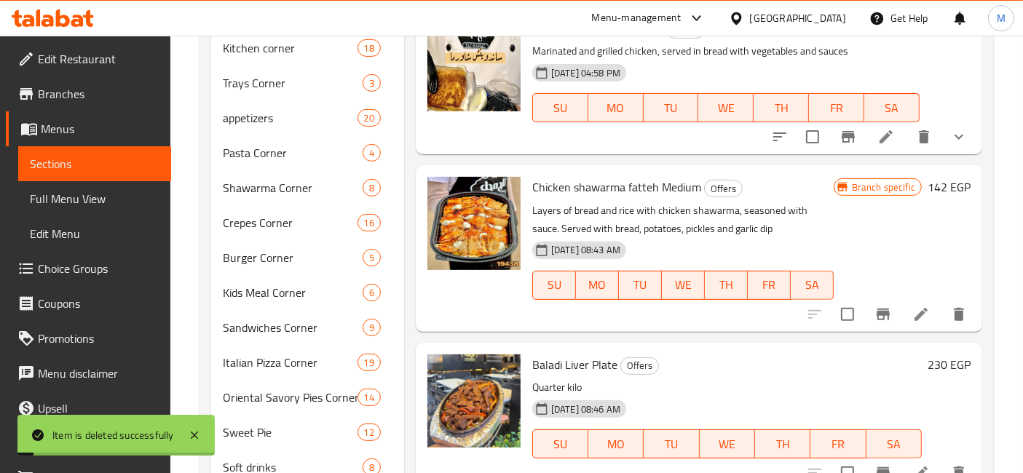
scroll to position [0, 0]
click at [954, 311] on icon "delete" at bounding box center [958, 314] width 17 height 17
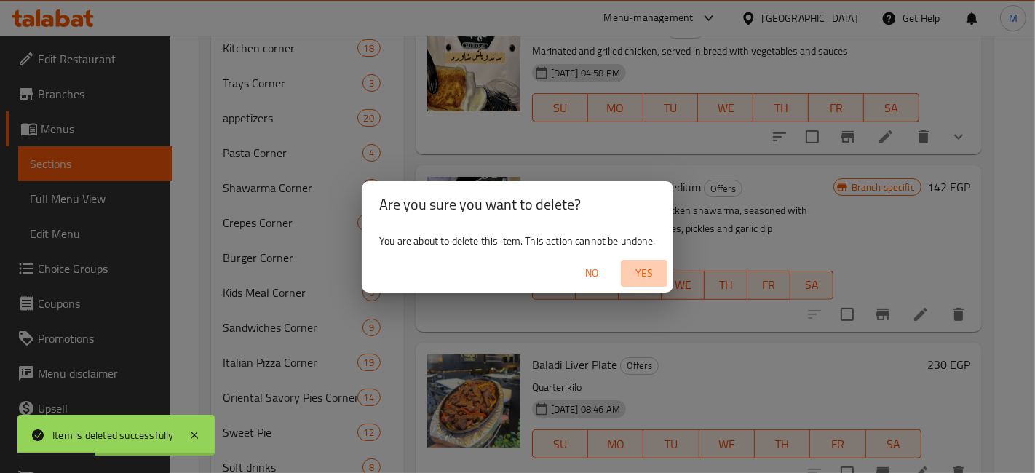
click at [647, 264] on span "Yes" at bounding box center [644, 273] width 35 height 18
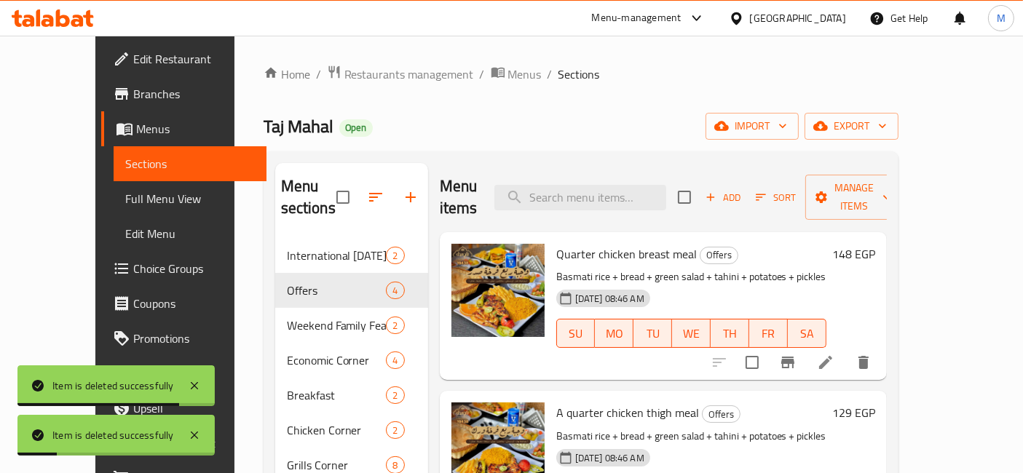
scroll to position [79, 0]
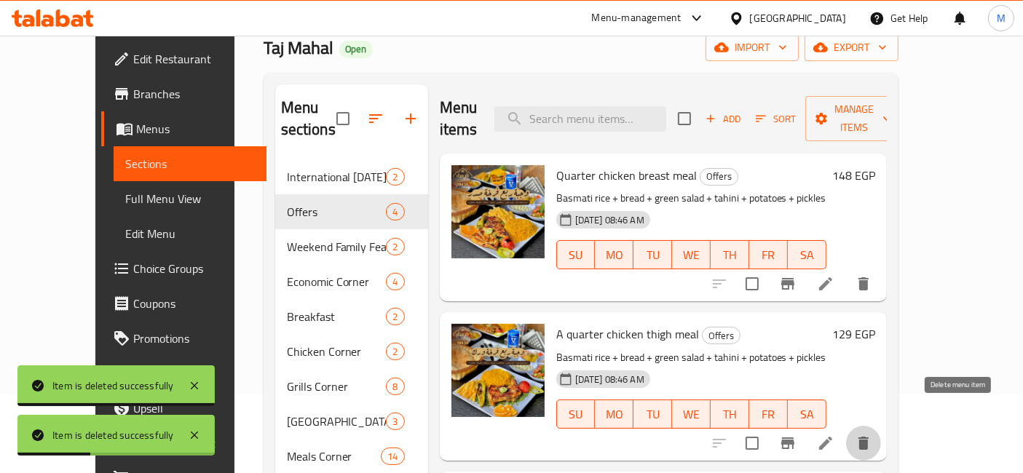
click at [872, 435] on icon "delete" at bounding box center [863, 443] width 17 height 17
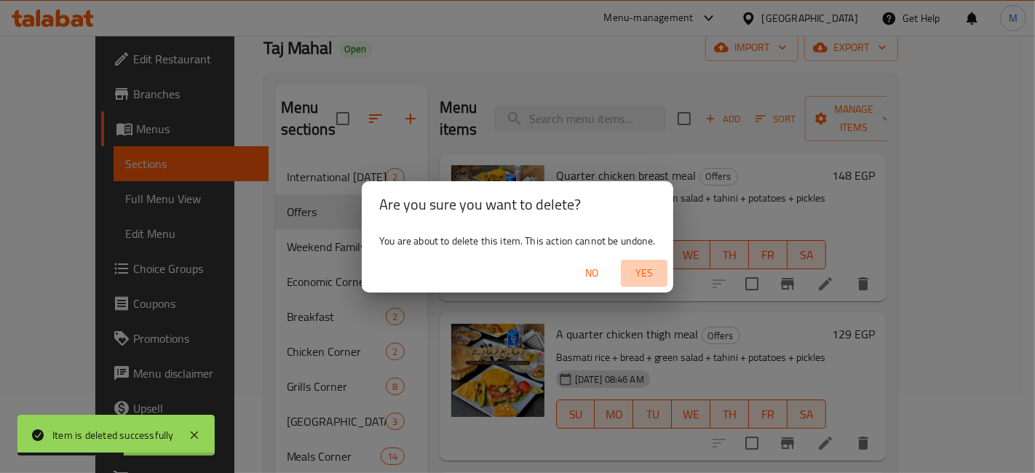
click at [641, 265] on span "Yes" at bounding box center [644, 273] width 35 height 18
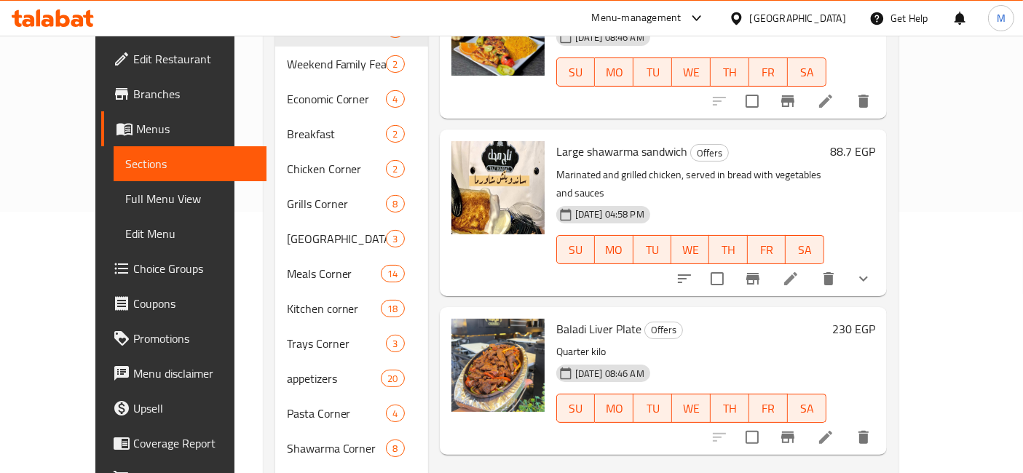
scroll to position [0, 0]
